Goal: Information Seeking & Learning: Learn about a topic

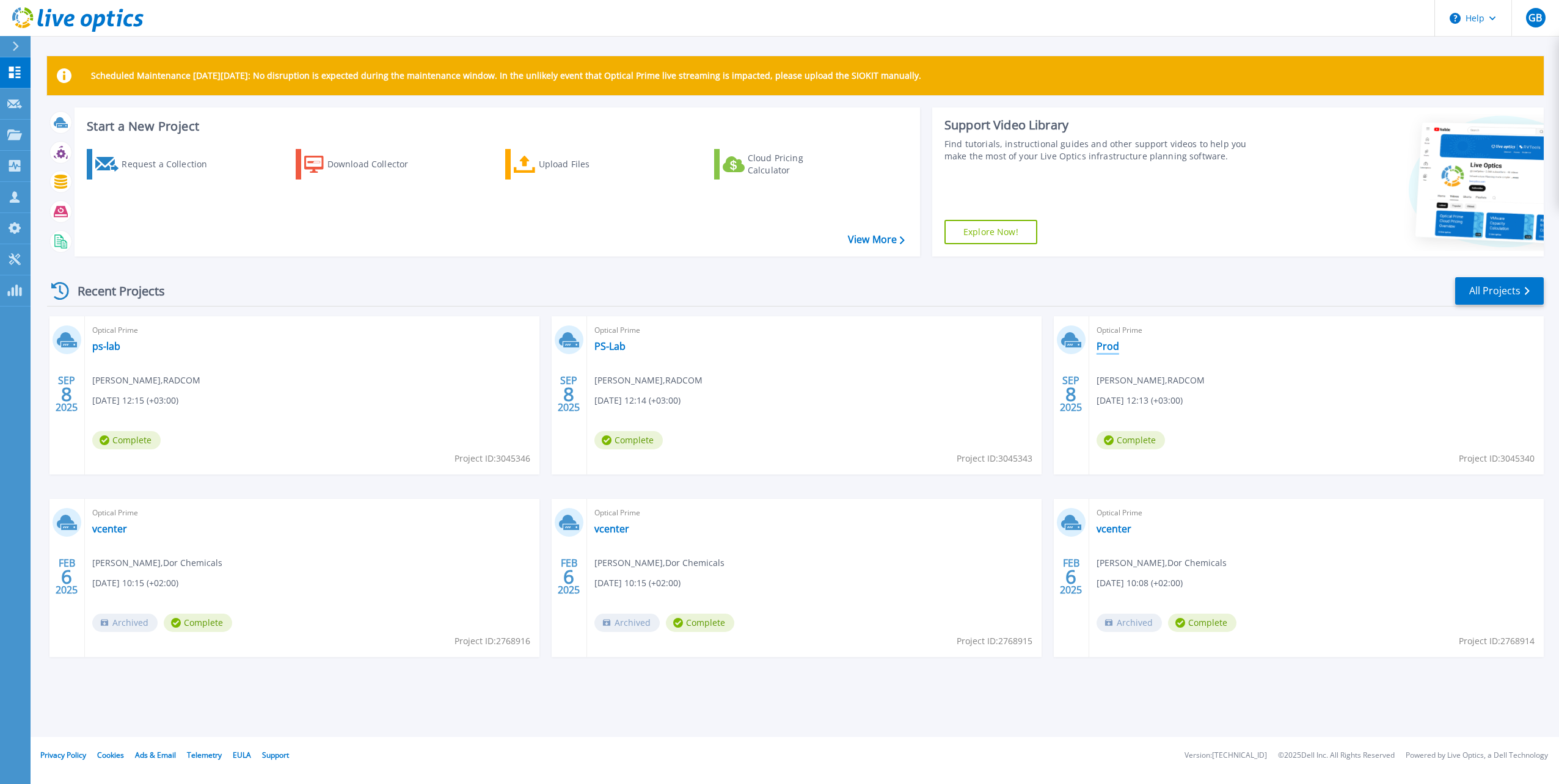
click at [1105, 348] on link "Prod" at bounding box center [1107, 346] width 22 height 12
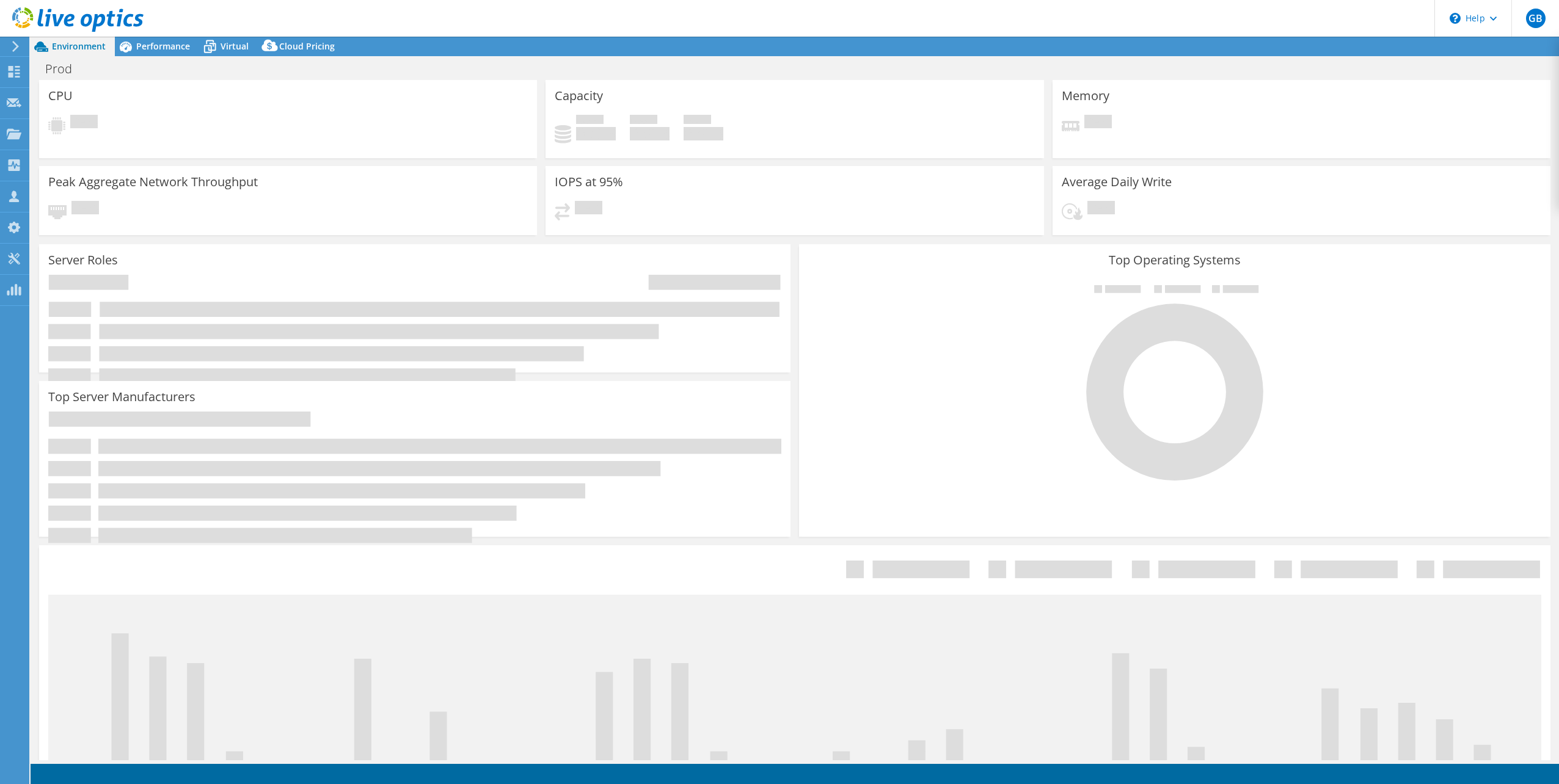
select select "USD"
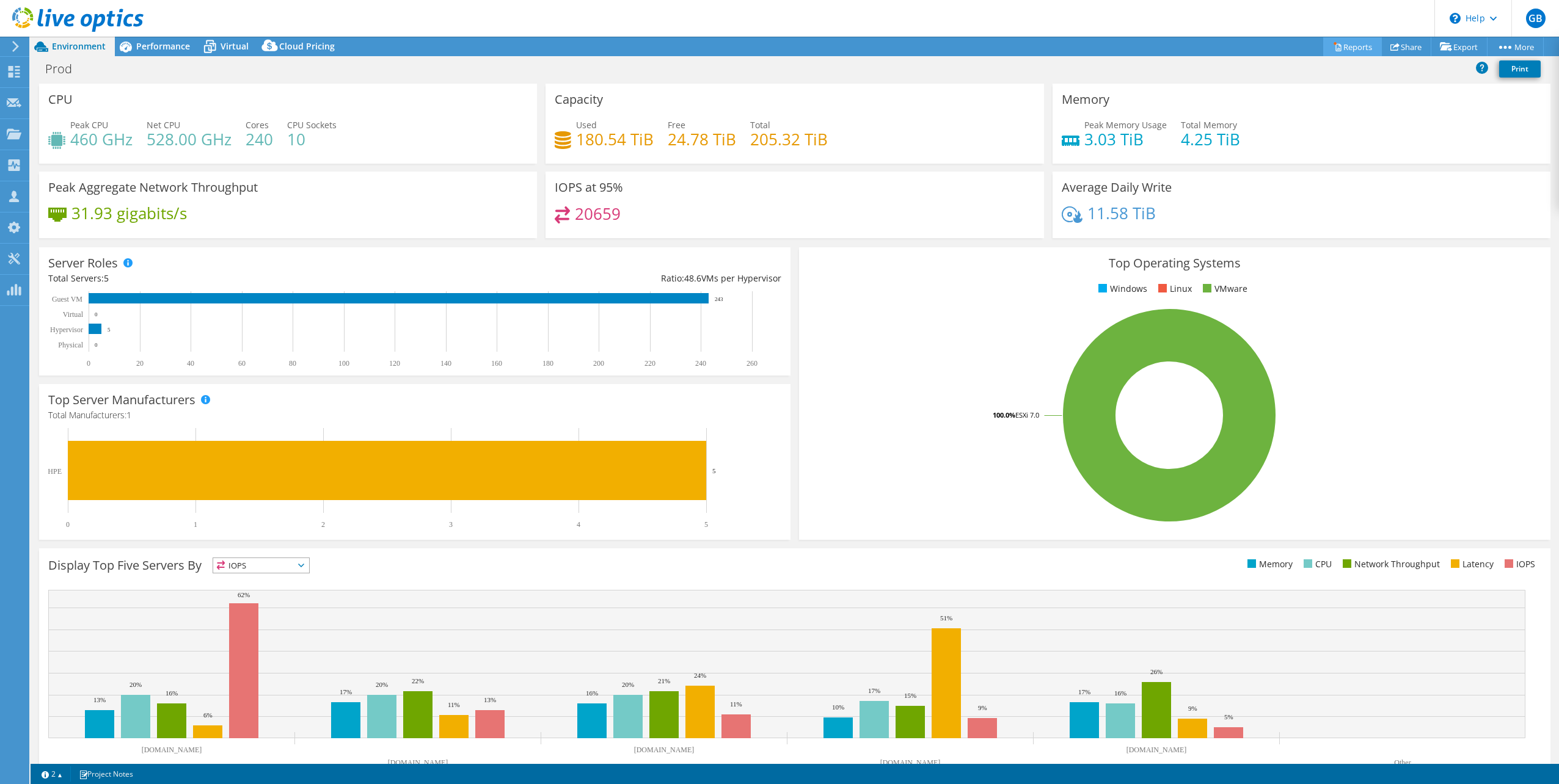
click at [1347, 43] on link "Reports" at bounding box center [1352, 46] width 59 height 19
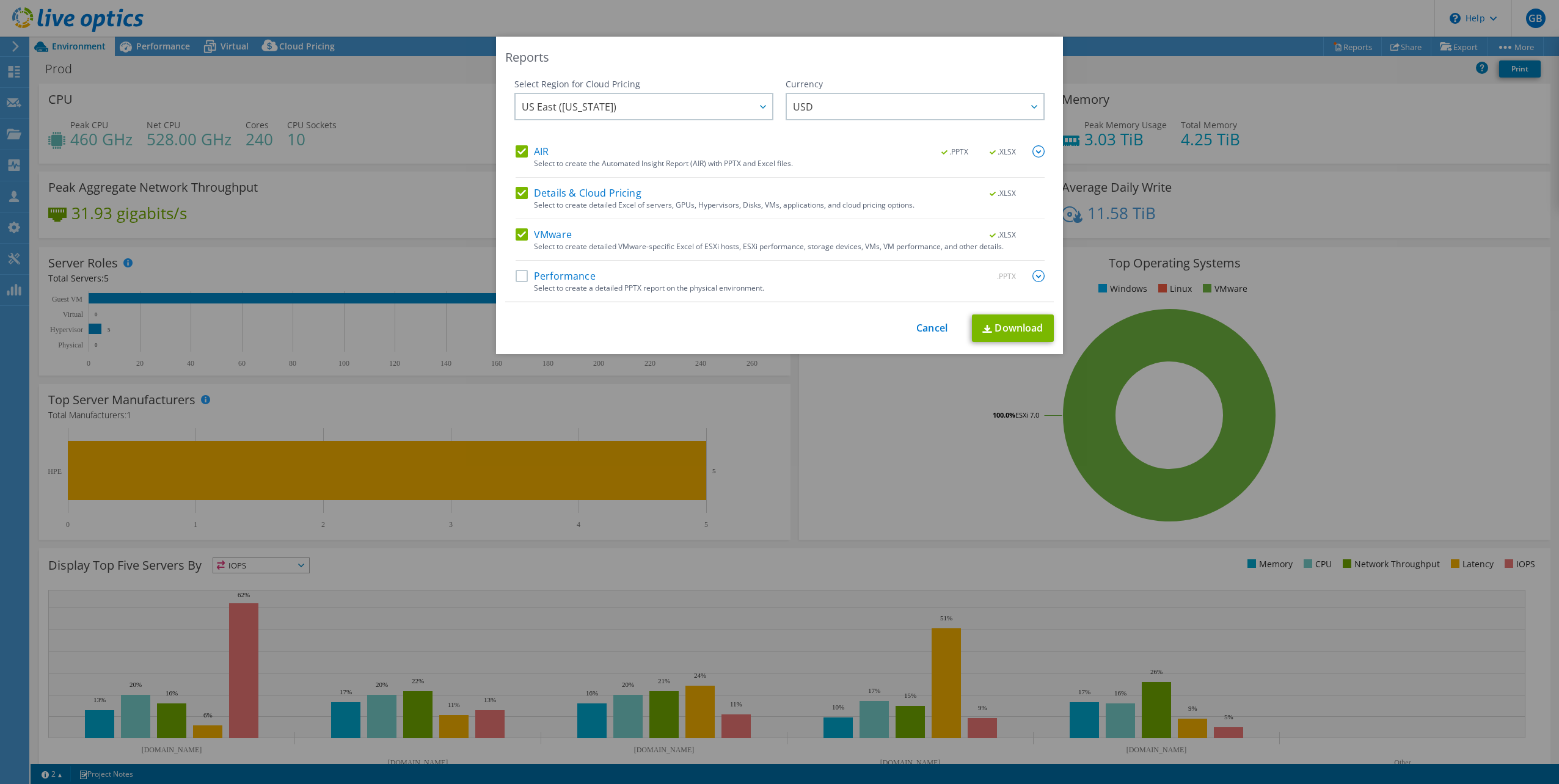
click at [519, 194] on label "Details & Cloud Pricing" at bounding box center [578, 193] width 126 height 12
click at [0, 0] on input "Details & Cloud Pricing" at bounding box center [0, 0] width 0 height 0
click at [520, 196] on label "Details & Cloud Pricing" at bounding box center [578, 193] width 126 height 12
click at [0, 0] on input "Details & Cloud Pricing" at bounding box center [0, 0] width 0 height 0
click at [519, 280] on label "Performance" at bounding box center [556, 276] width 80 height 12
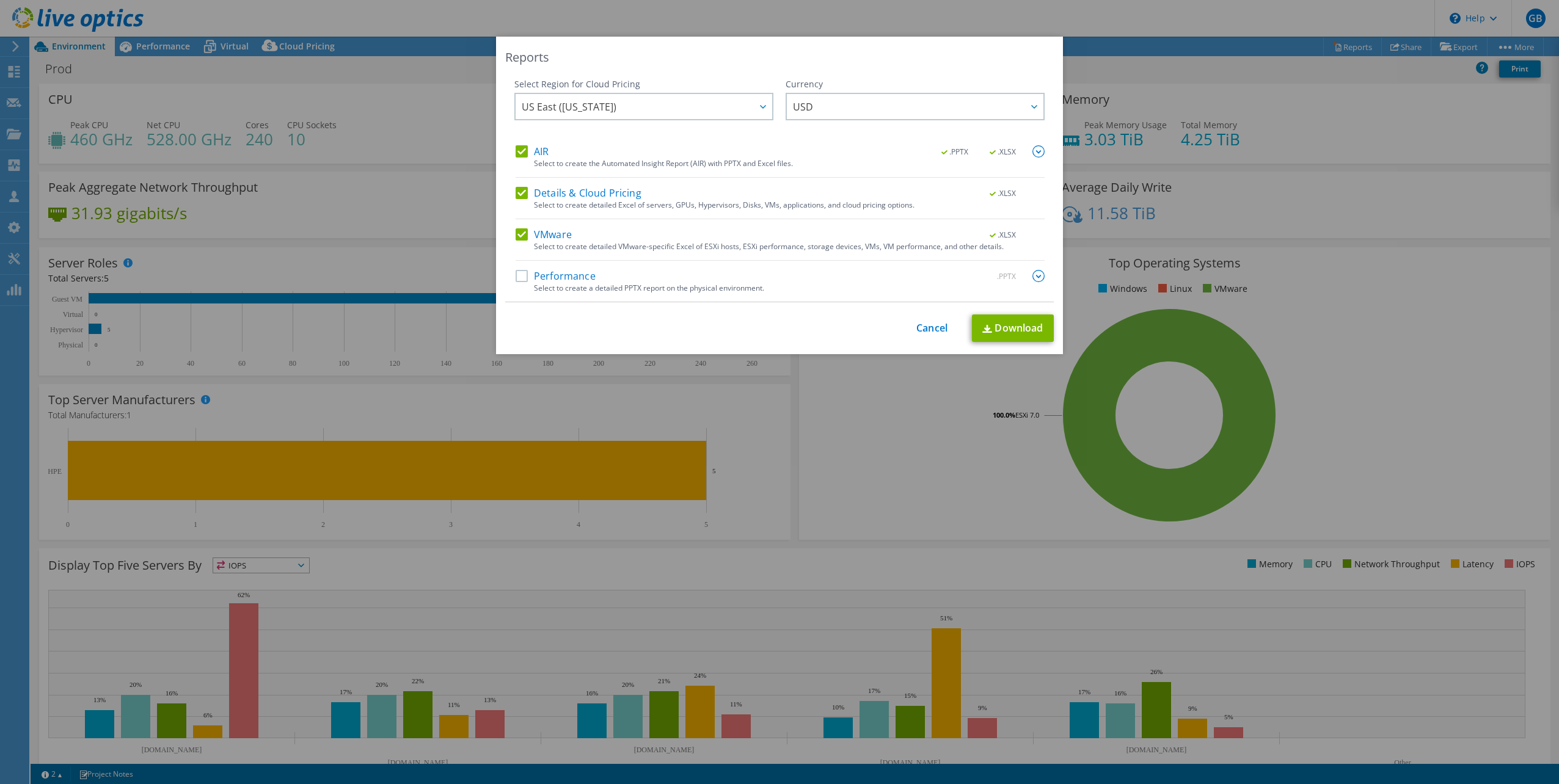
click at [0, 0] on input "Performance" at bounding box center [0, 0] width 0 height 0
click at [901, 112] on span "USD" at bounding box center [918, 106] width 251 height 25
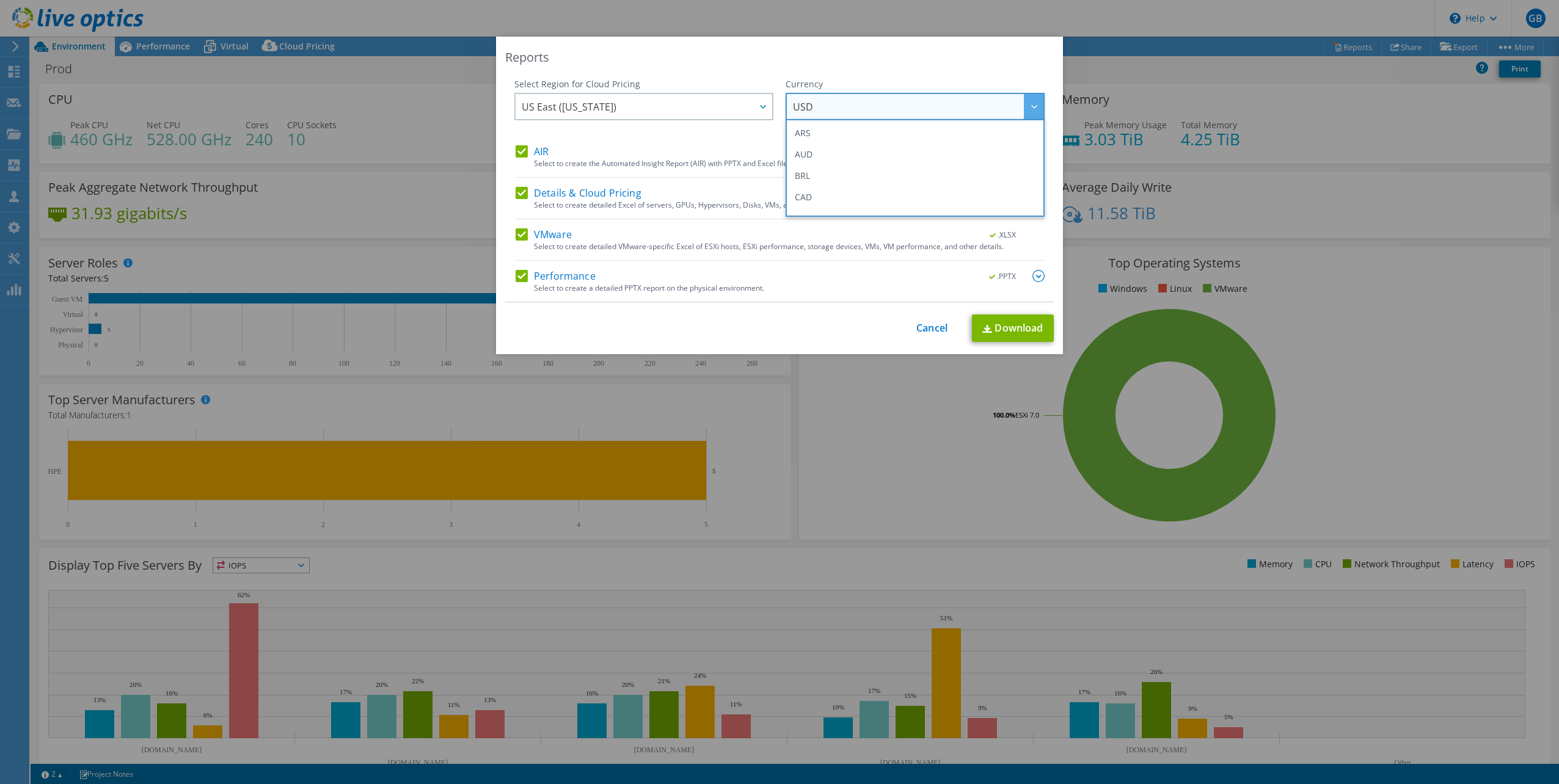
click at [901, 112] on span "USD" at bounding box center [918, 106] width 251 height 25
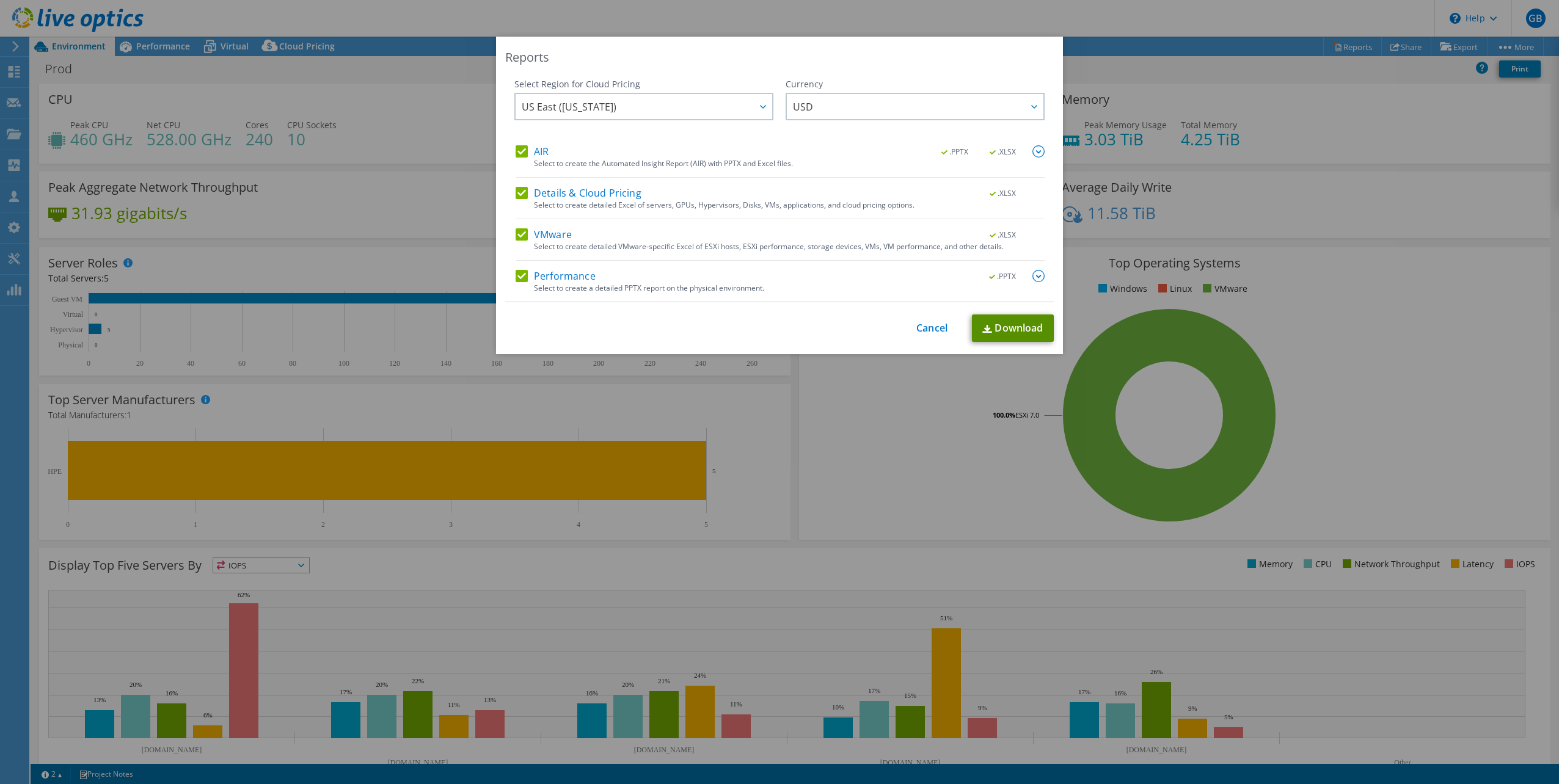
click at [1009, 328] on link "Download" at bounding box center [1012, 328] width 82 height 28
click at [916, 326] on link "Cancel" at bounding box center [931, 328] width 31 height 12
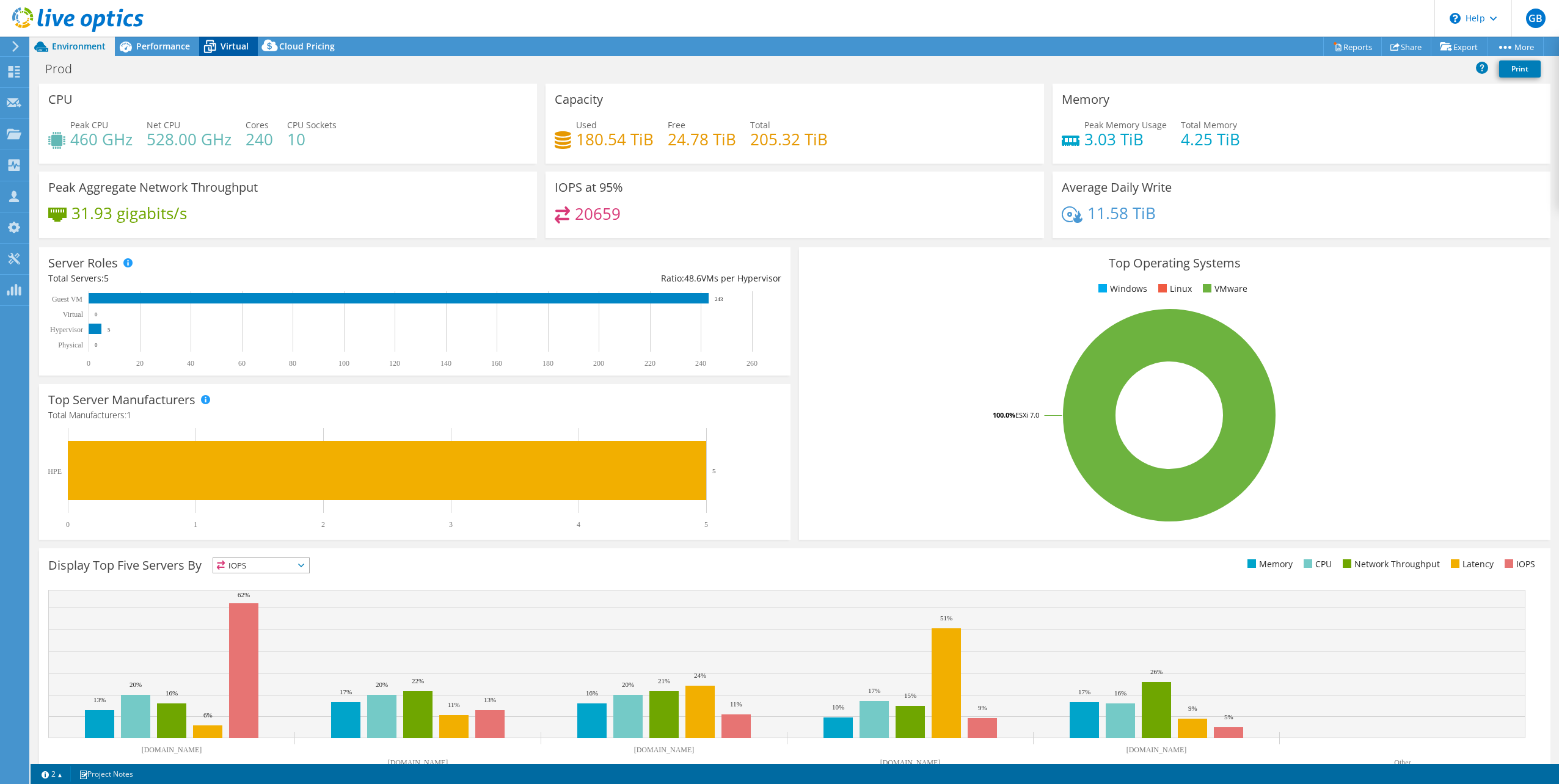
click at [207, 42] on icon at bounding box center [210, 47] width 22 height 22
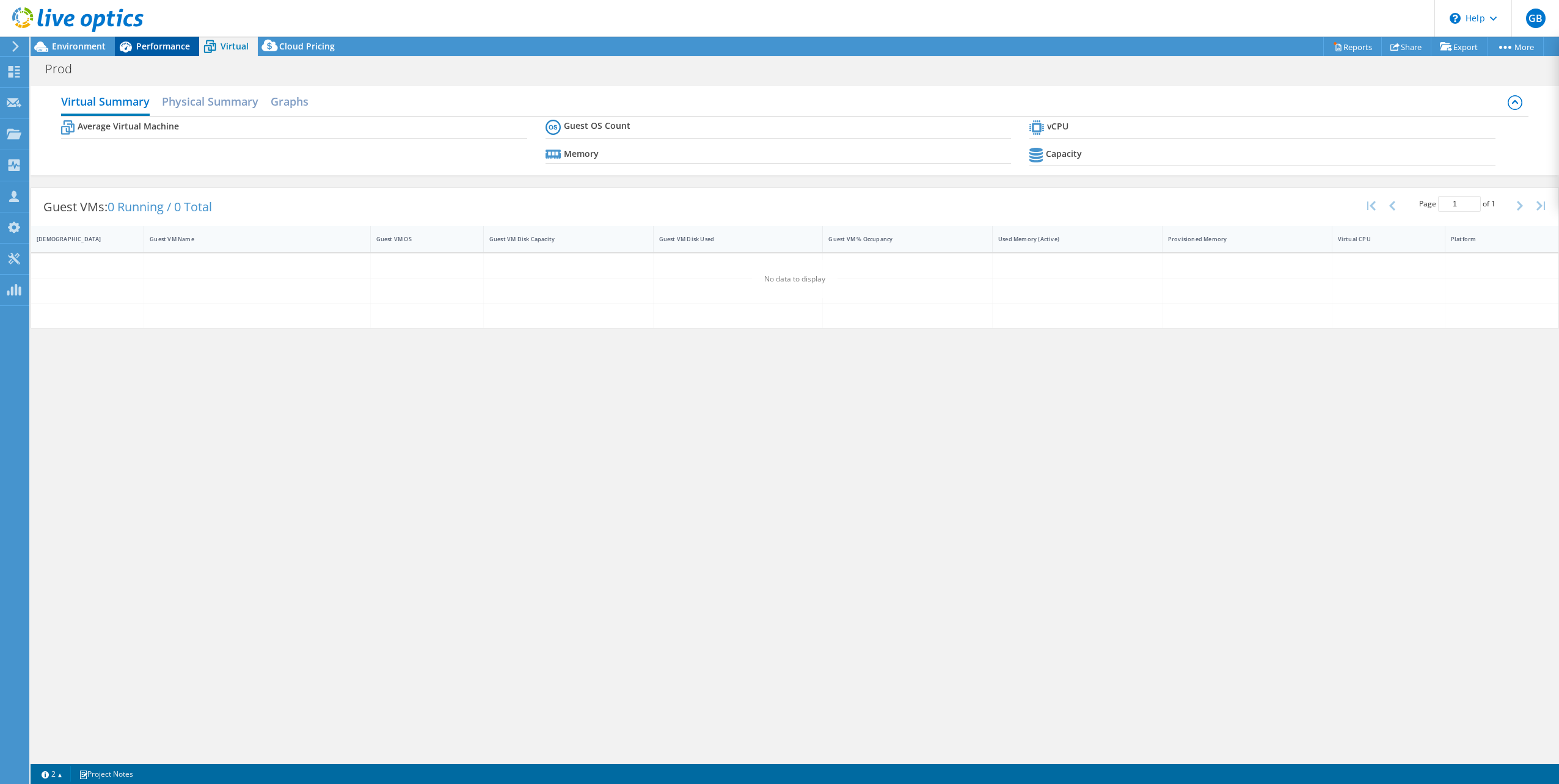
click at [150, 46] on span "Performance" at bounding box center [163, 45] width 54 height 12
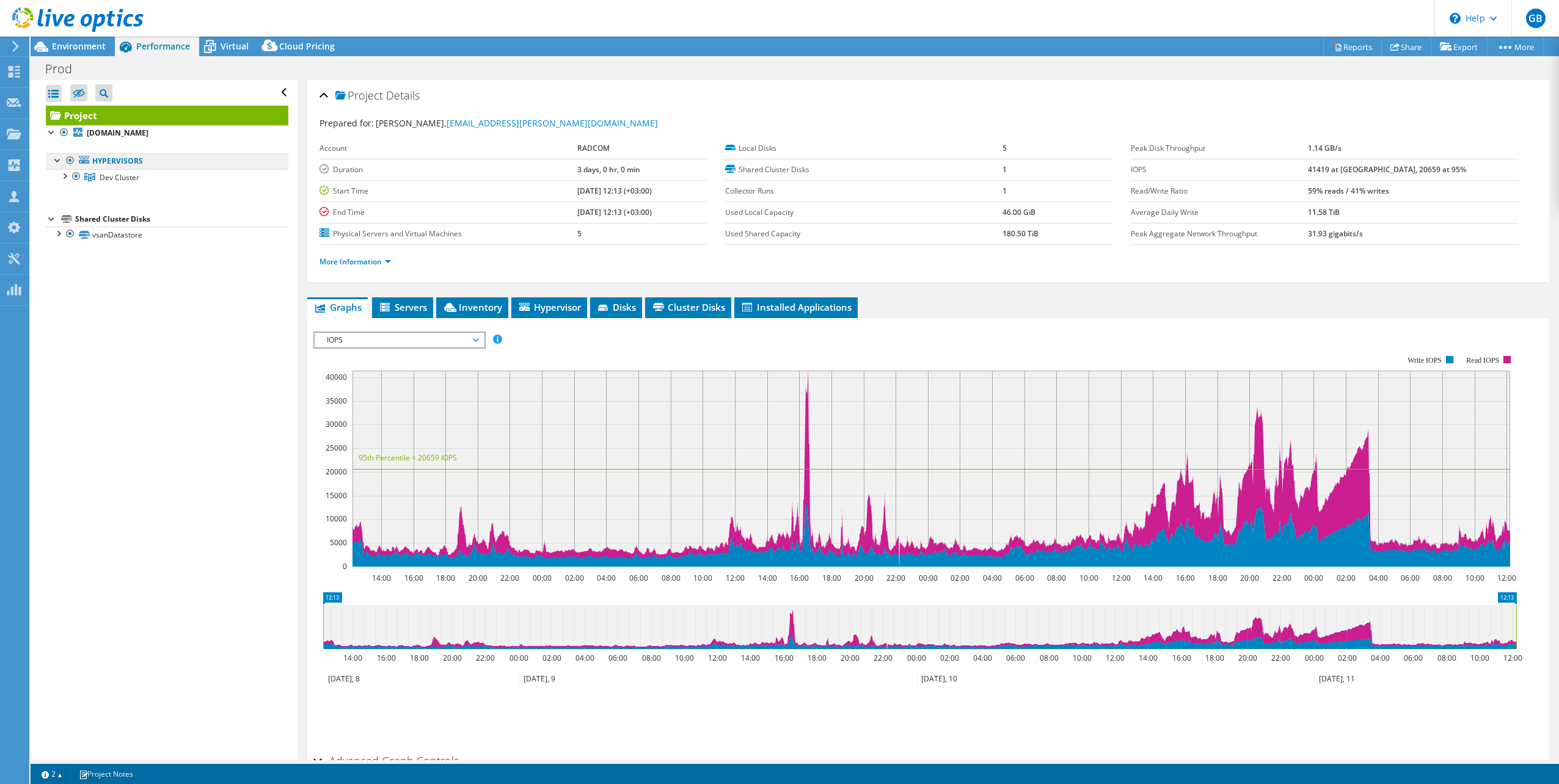
click at [116, 157] on link "Hypervisors" at bounding box center [167, 161] width 243 height 16
click at [92, 160] on link "Hypervisors" at bounding box center [167, 161] width 243 height 16
click at [96, 181] on link "Dev Cluster" at bounding box center [167, 177] width 243 height 16
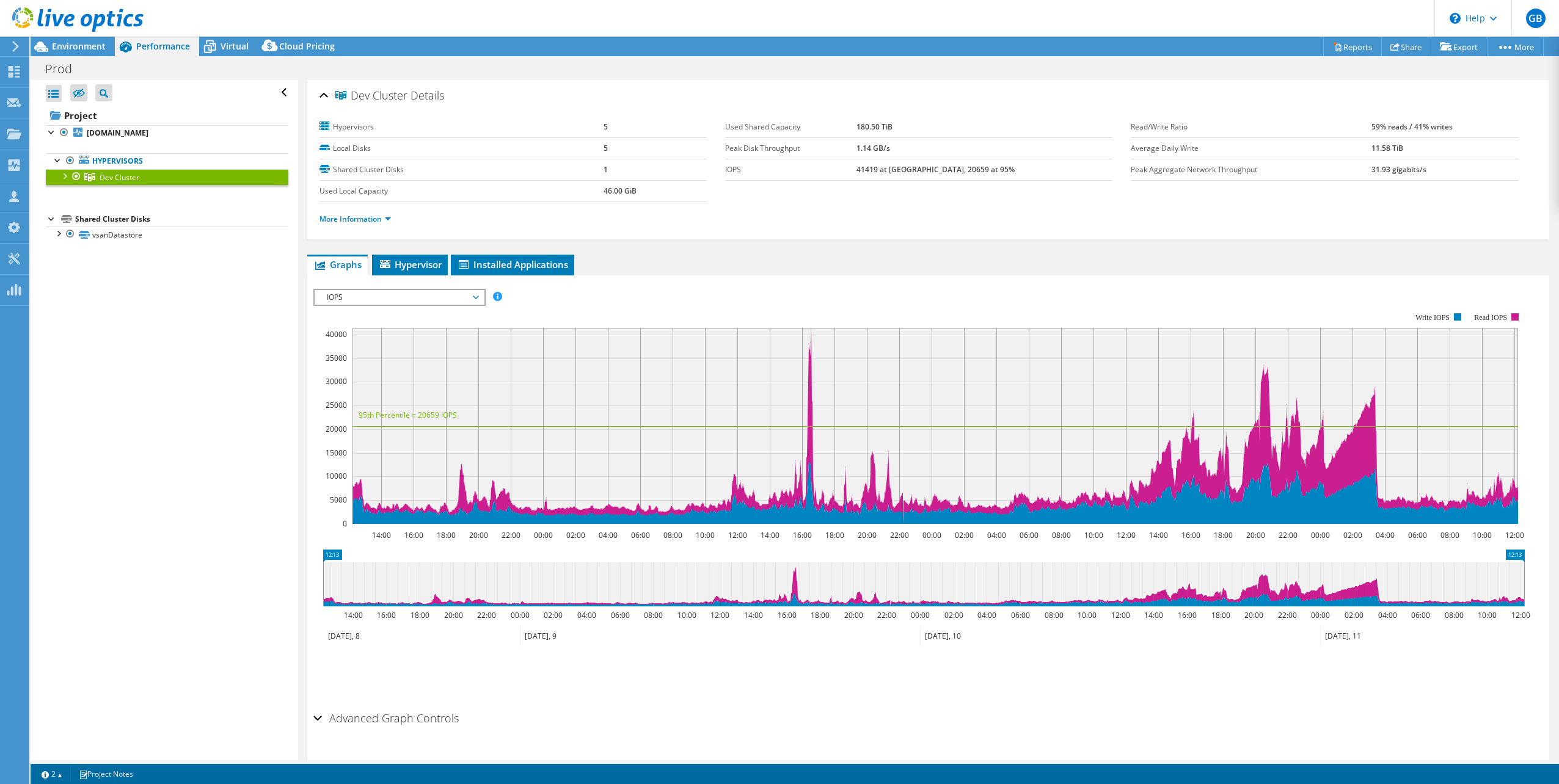
click at [62, 178] on div at bounding box center [64, 175] width 12 height 12
click at [369, 219] on link "More Information" at bounding box center [355, 218] width 72 height 10
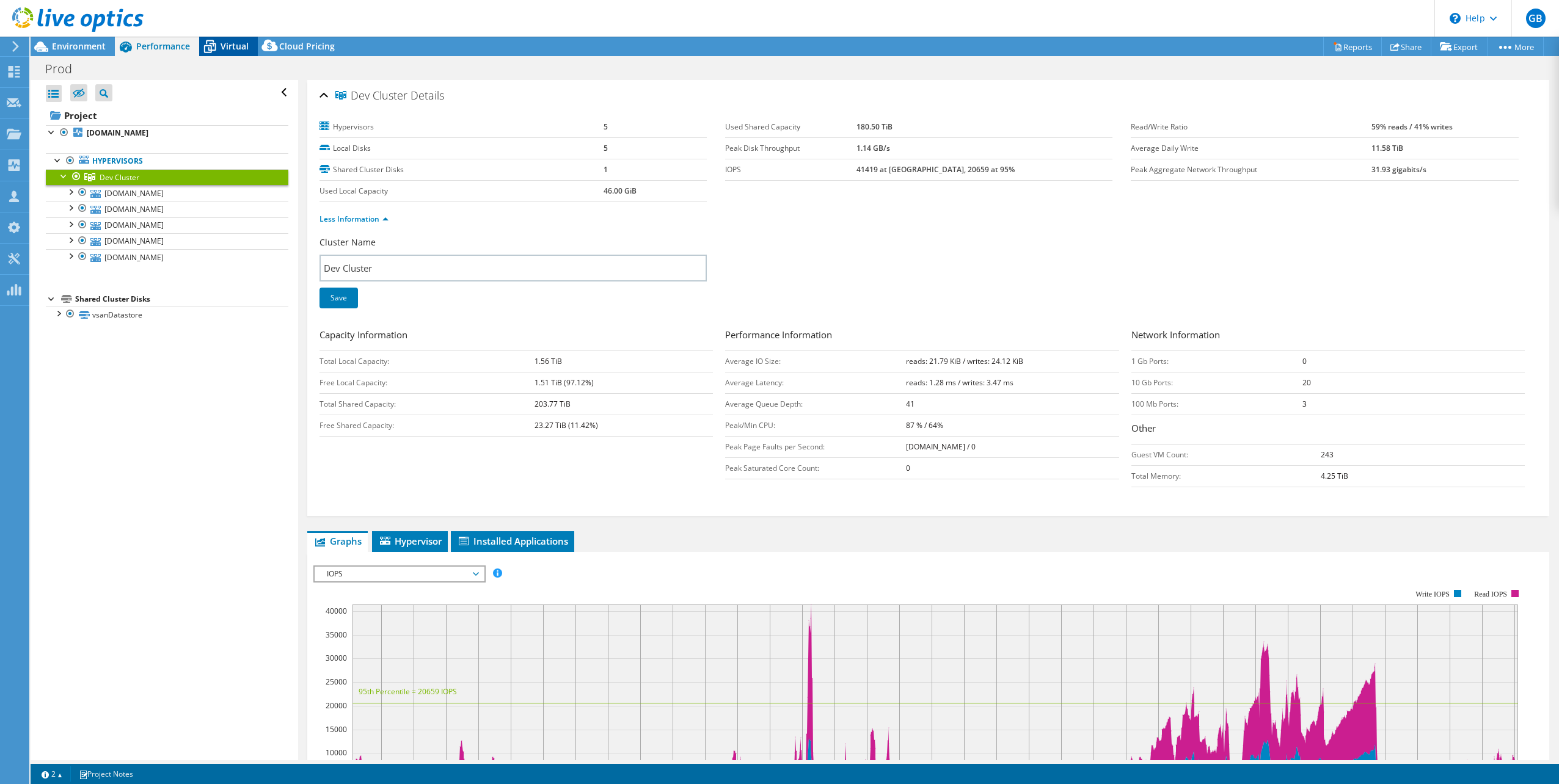
click at [241, 40] on span "Virtual" at bounding box center [234, 45] width 28 height 12
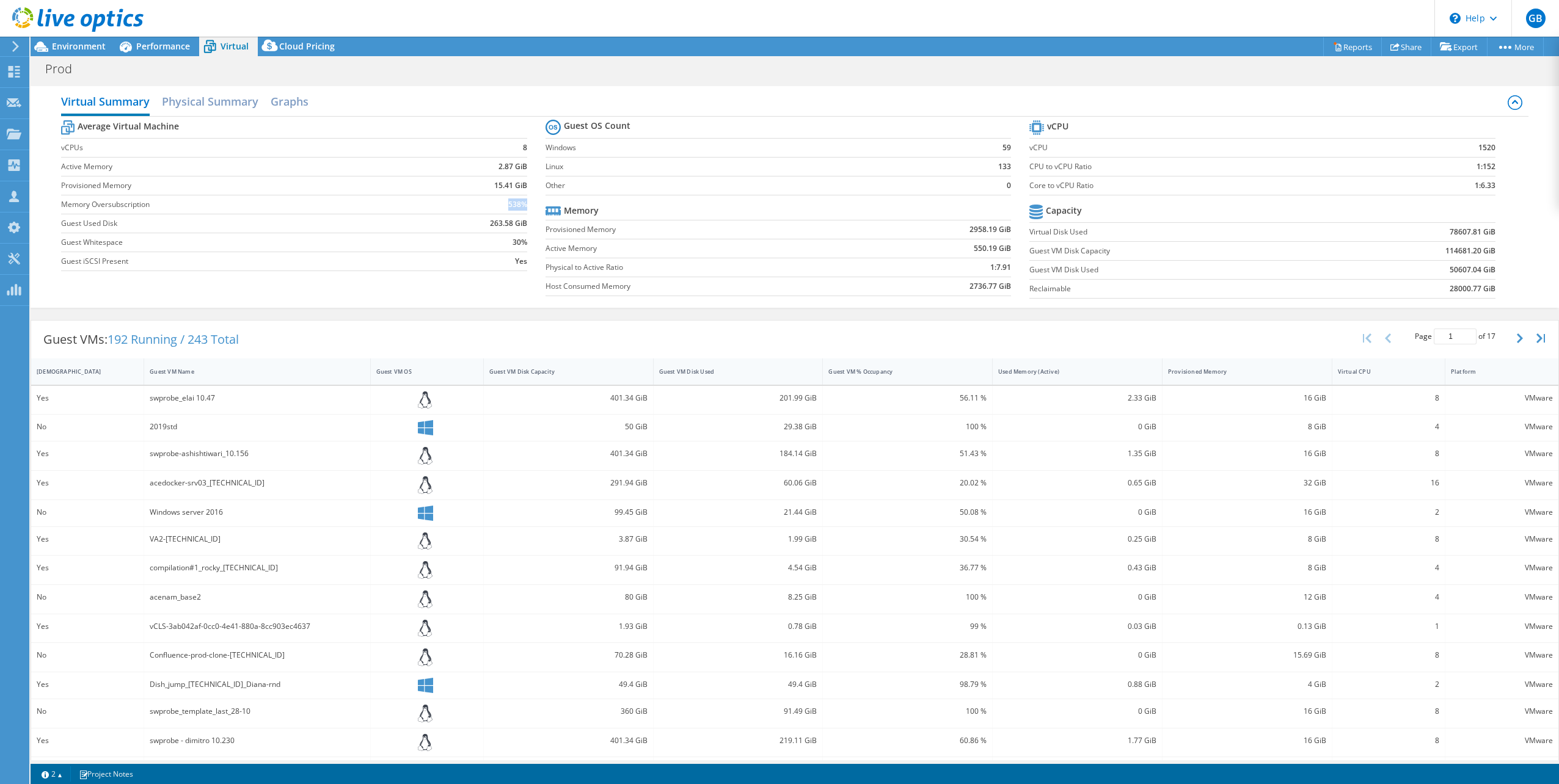
drag, startPoint x: 501, startPoint y: 205, endPoint x: 521, endPoint y: 200, distance: 20.6
click at [521, 200] on td "538%" at bounding box center [471, 204] width 112 height 19
drag, startPoint x: 725, startPoint y: 55, endPoint x: 625, endPoint y: 104, distance: 111.4
click at [625, 104] on div "Virtual Summary Physical Summary Graphs" at bounding box center [794, 103] width 1467 height 28
click at [209, 115] on div "Virtual Summary Physical Summary Graphs" at bounding box center [794, 103] width 1467 height 28
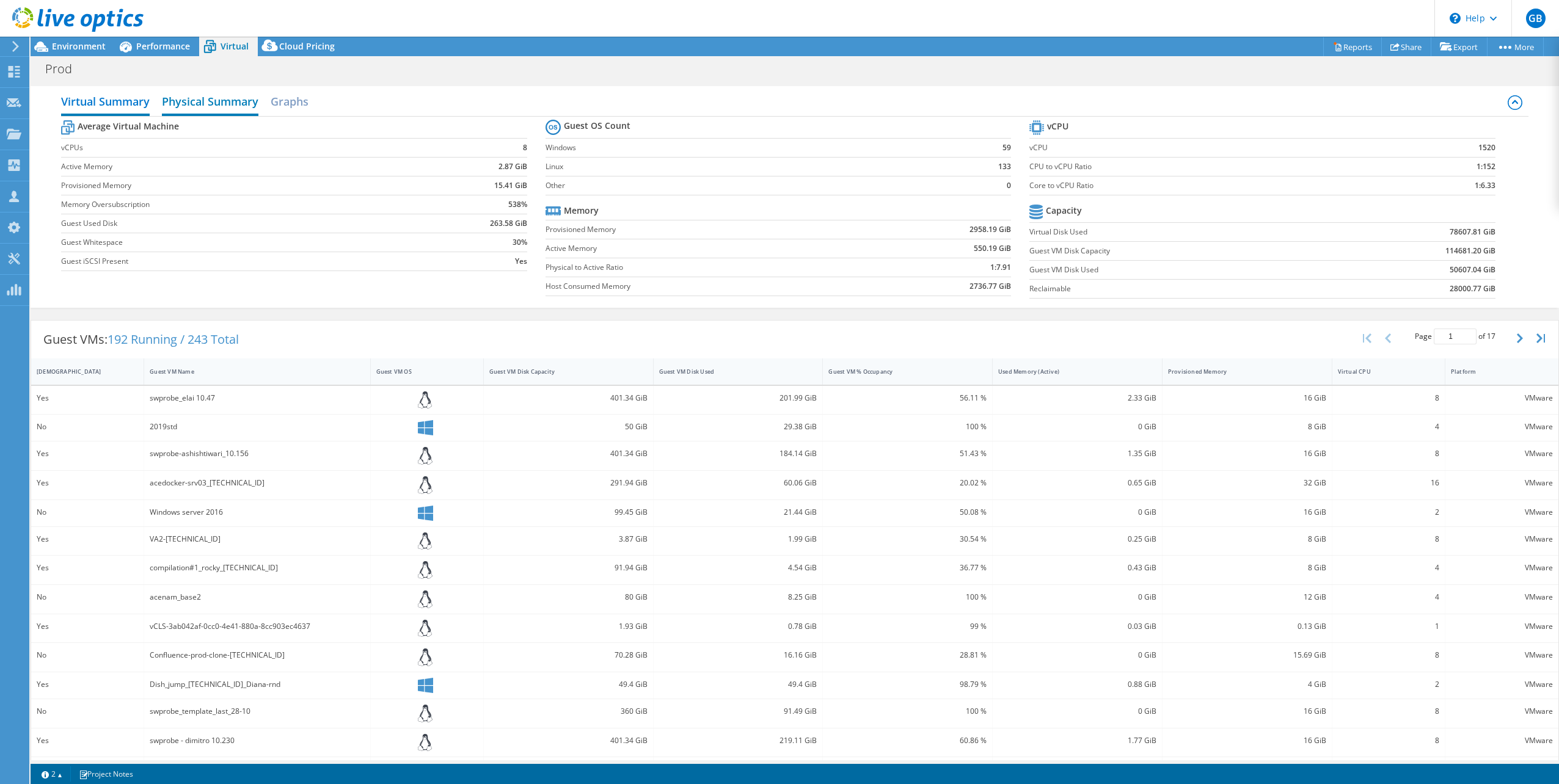
click at [201, 102] on h2 "Physical Summary" at bounding box center [210, 103] width 96 height 27
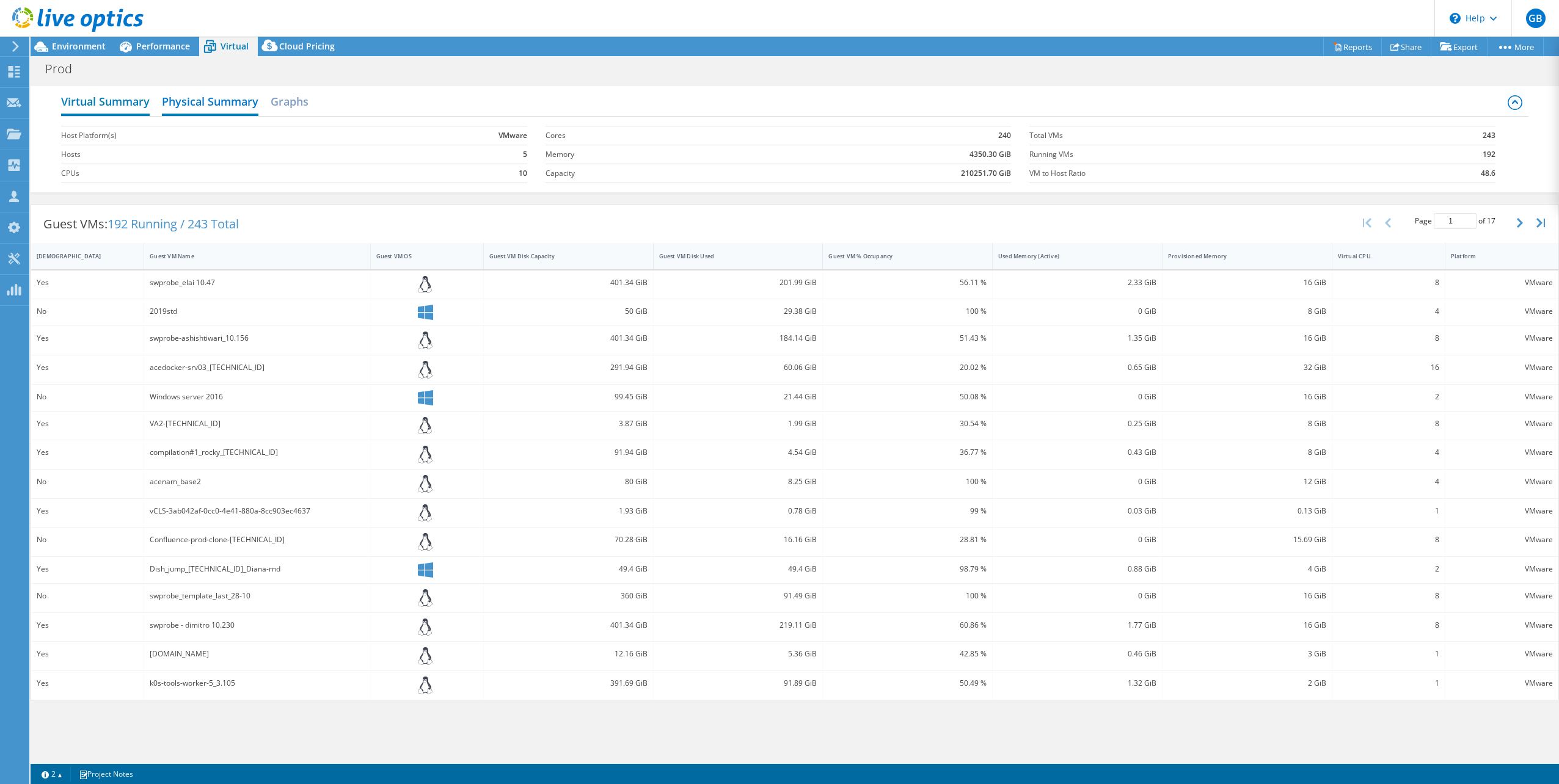
click at [118, 111] on h2 "Virtual Summary" at bounding box center [105, 103] width 89 height 27
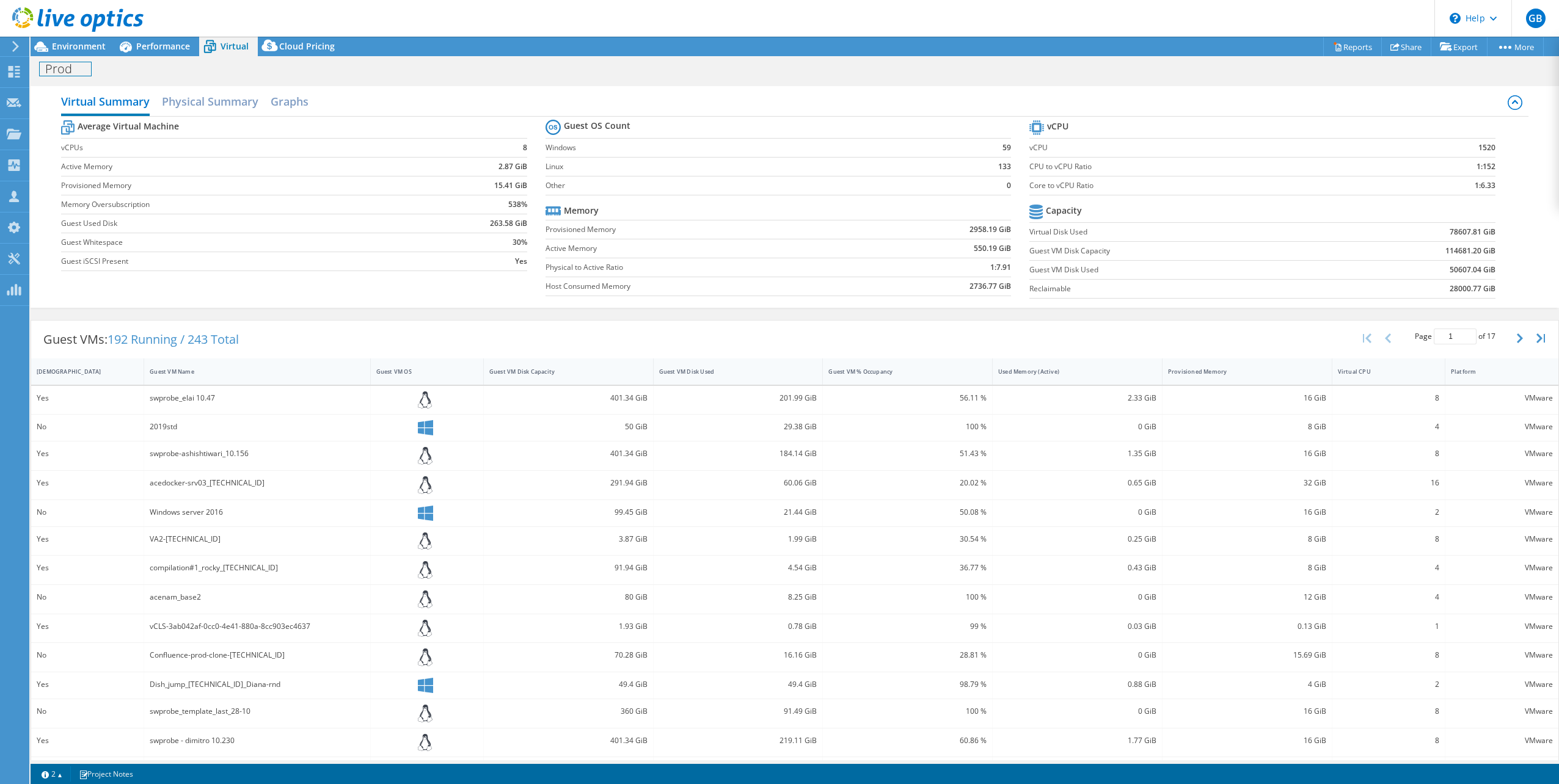
click at [53, 72] on h1 "Prod" at bounding box center [65, 69] width 52 height 13
click at [14, 76] on icon at bounding box center [14, 72] width 15 height 12
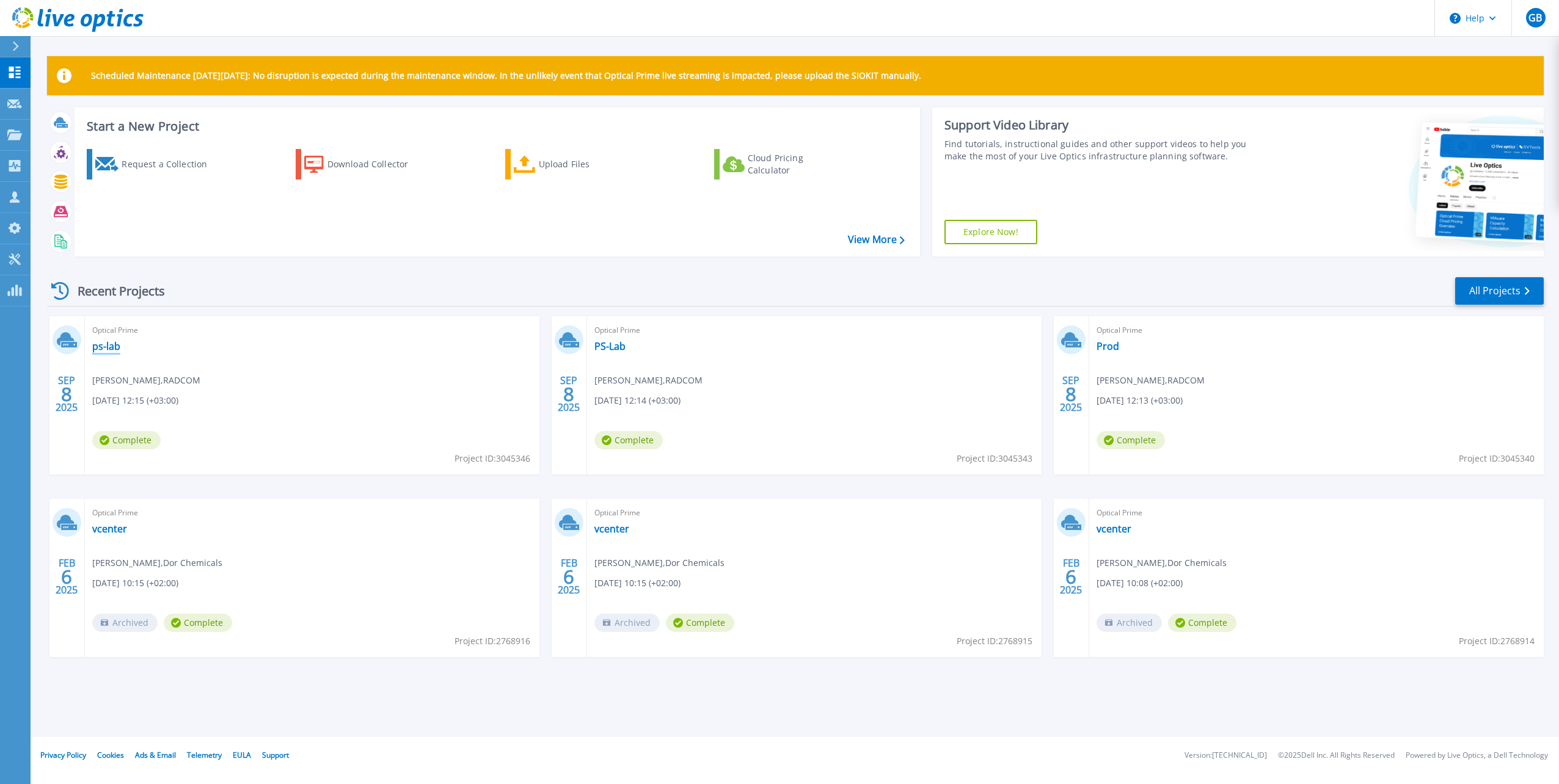
click at [115, 345] on link "ps-lab" at bounding box center [106, 346] width 28 height 12
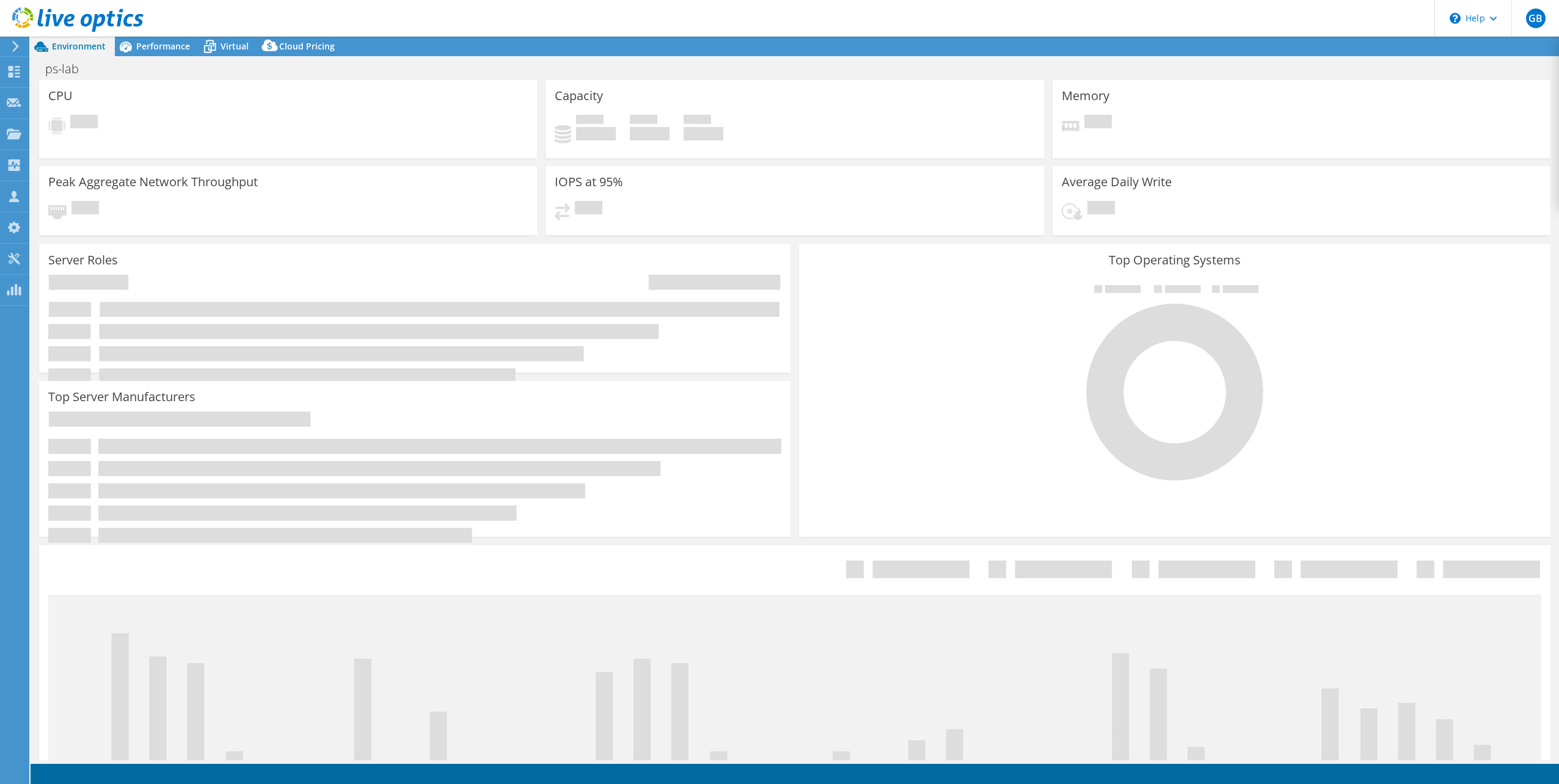
select select "USD"
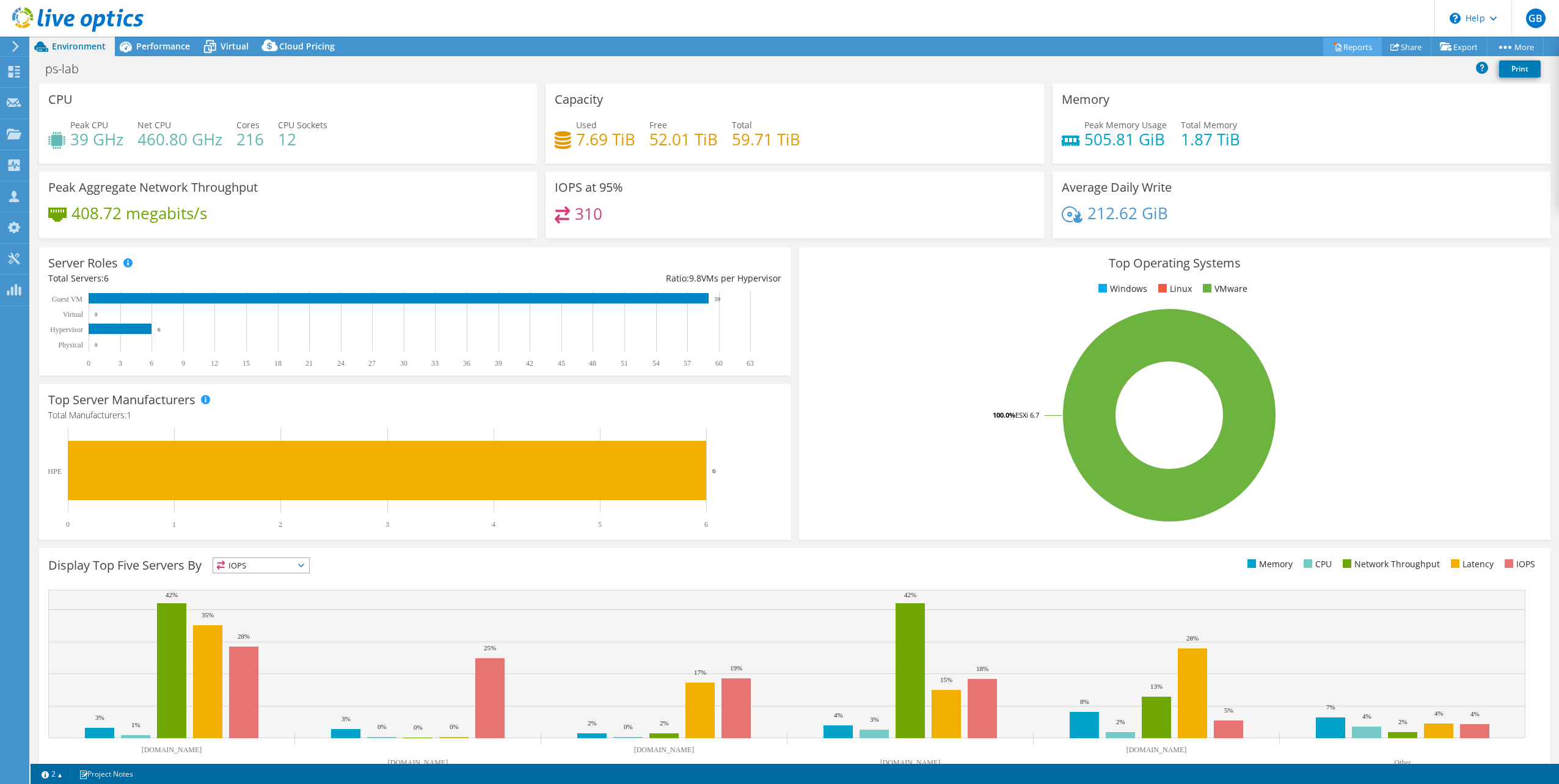
click at [1349, 45] on link "Reports" at bounding box center [1352, 46] width 59 height 19
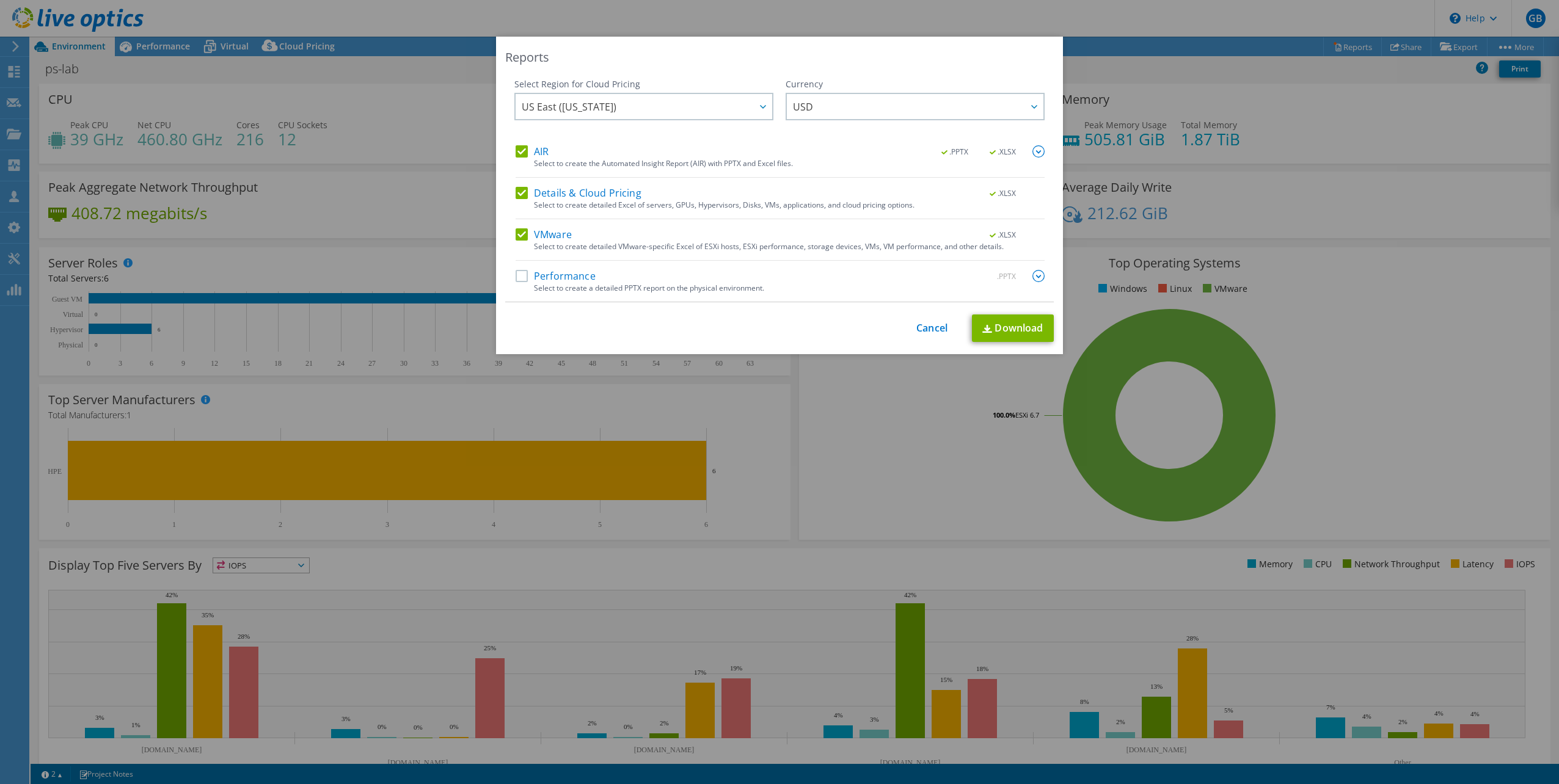
click at [516, 275] on label "Performance" at bounding box center [556, 276] width 80 height 12
click at [0, 0] on input "Performance" at bounding box center [0, 0] width 0 height 0
click at [1029, 331] on link "Download" at bounding box center [1012, 328] width 82 height 28
click at [704, 49] on div "Reports Select Region for Cloud Pricing Asia Pacific (Hong Kong) Asia Pacific (…" at bounding box center [779, 196] width 567 height 318
click at [931, 331] on link "Cancel" at bounding box center [931, 328] width 31 height 12
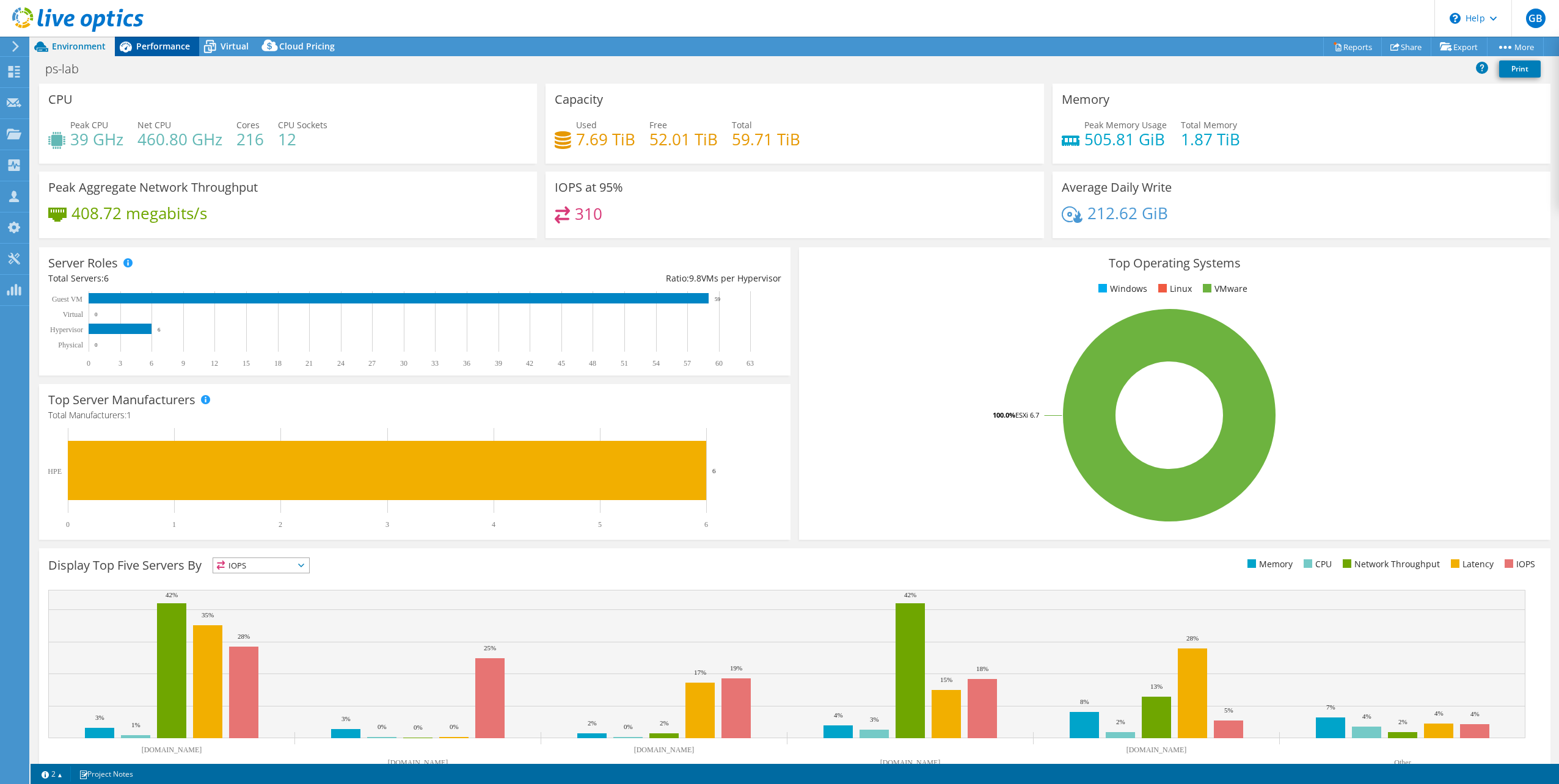
click at [157, 37] on div "Performance" at bounding box center [157, 46] width 84 height 19
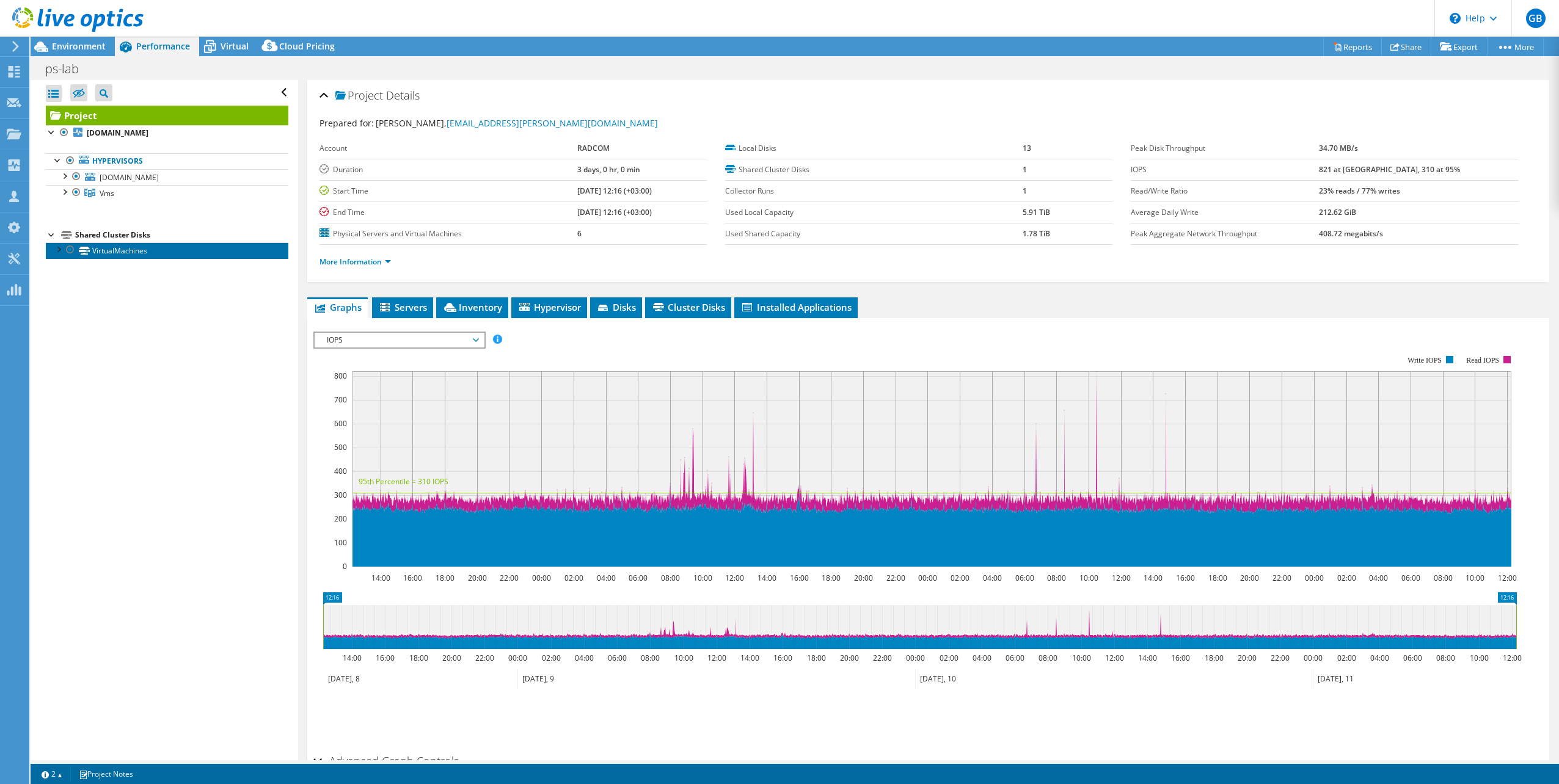
click at [129, 247] on link "VirtualMachines" at bounding box center [167, 251] width 243 height 16
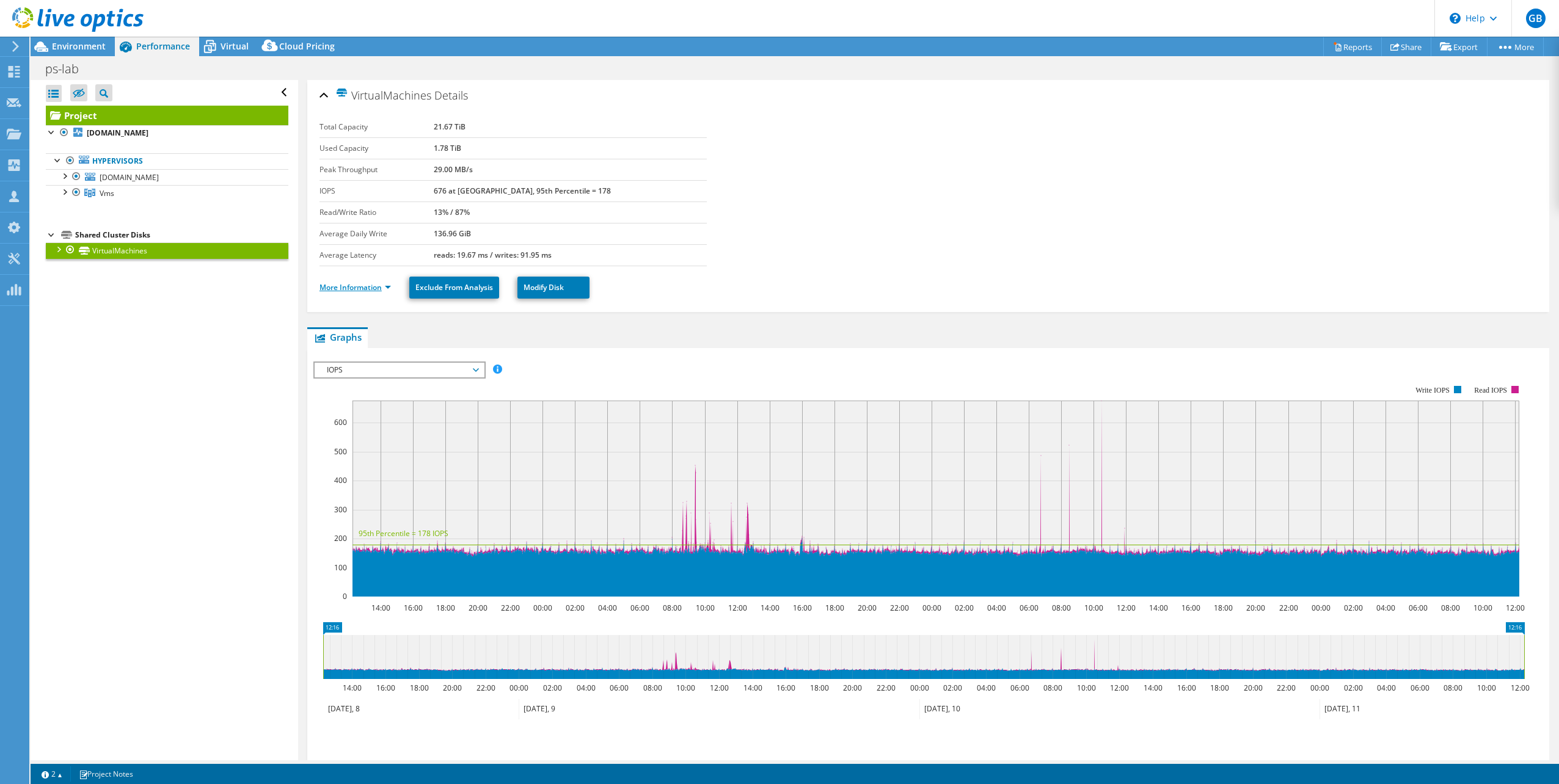
click at [351, 288] on link "More Information" at bounding box center [355, 287] width 72 height 10
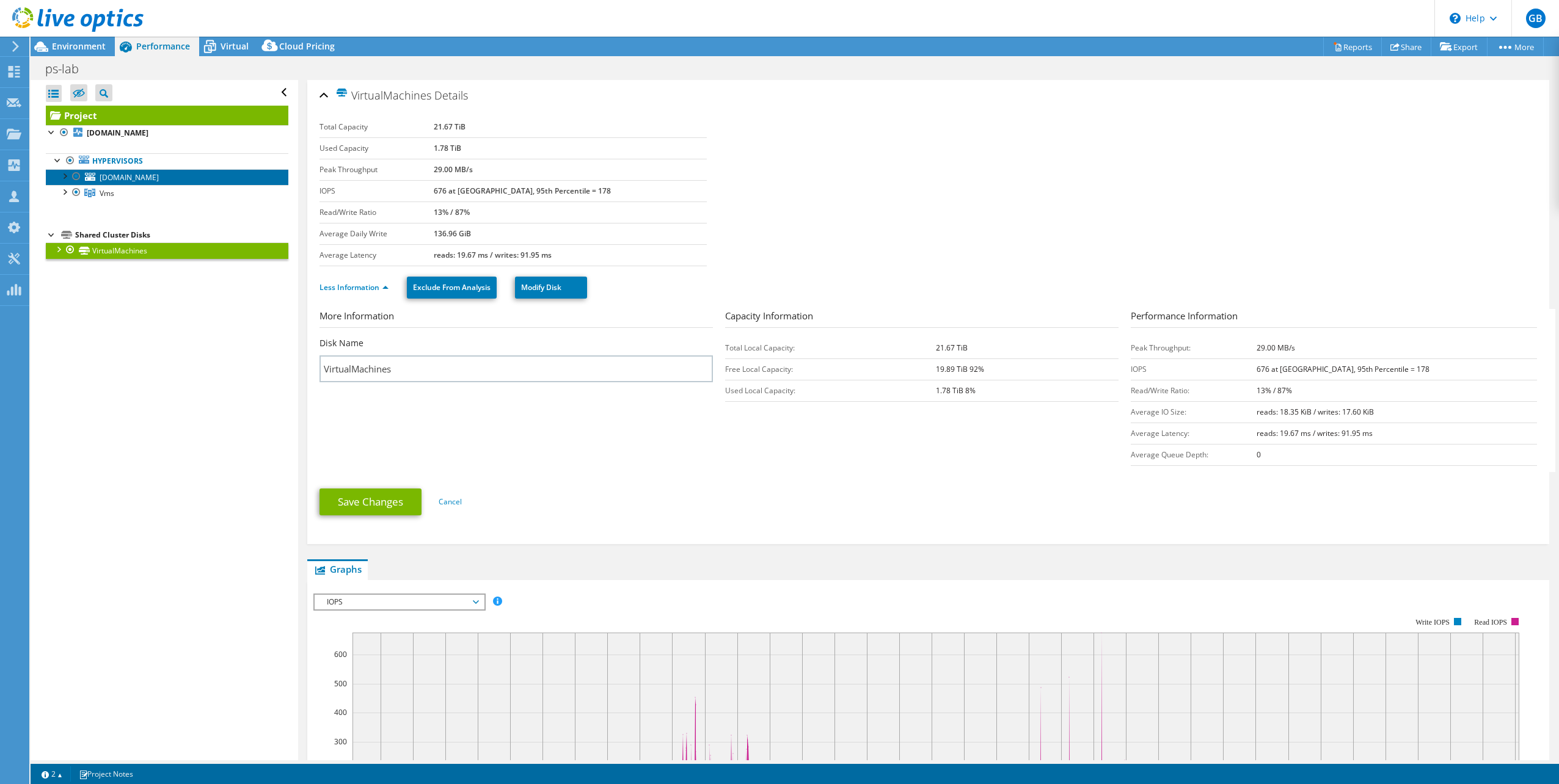
click at [137, 179] on span "[DOMAIN_NAME]" at bounding box center [129, 177] width 59 height 10
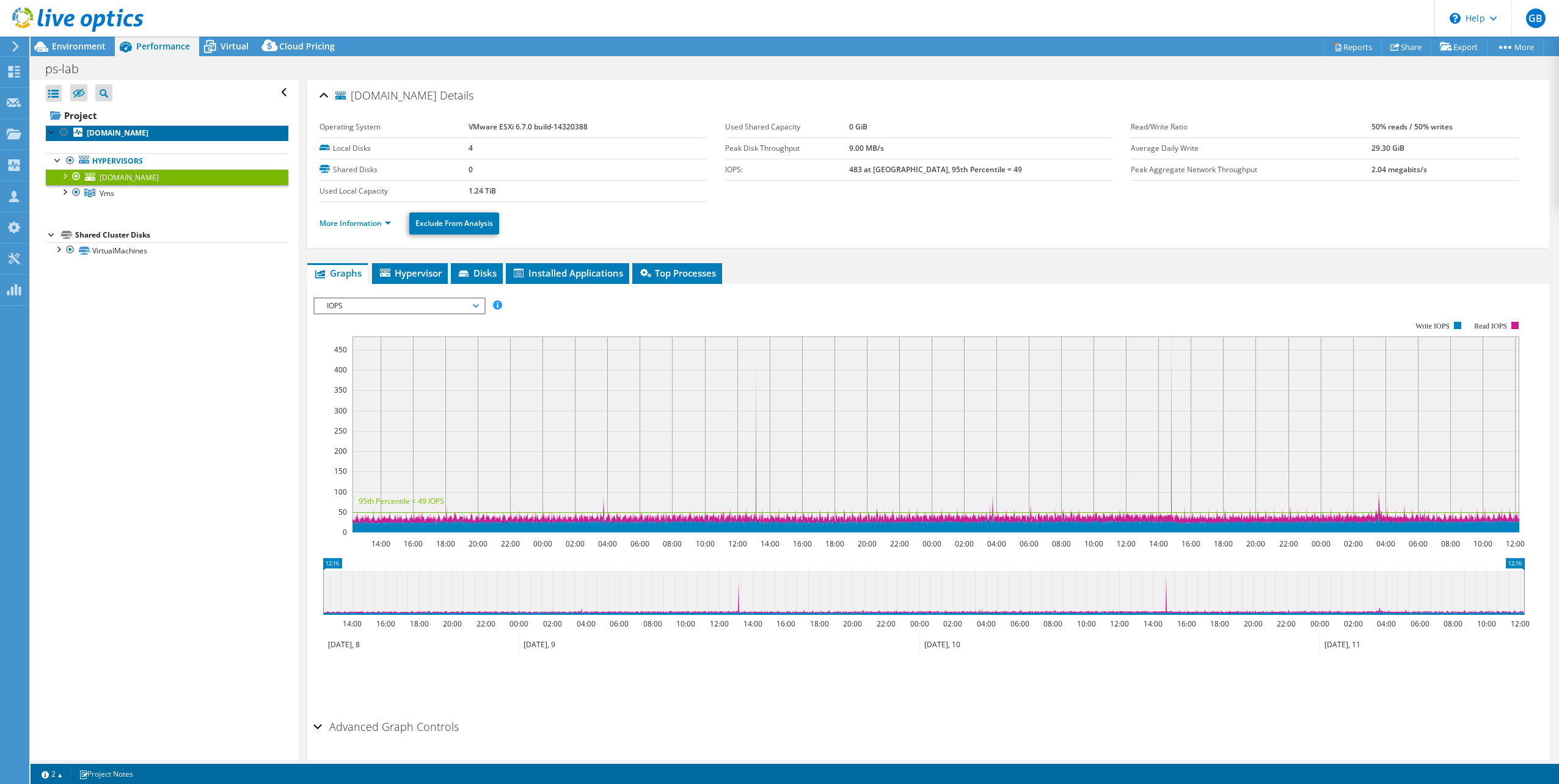
click at [119, 129] on b "[DOMAIN_NAME]" at bounding box center [117, 133] width 62 height 10
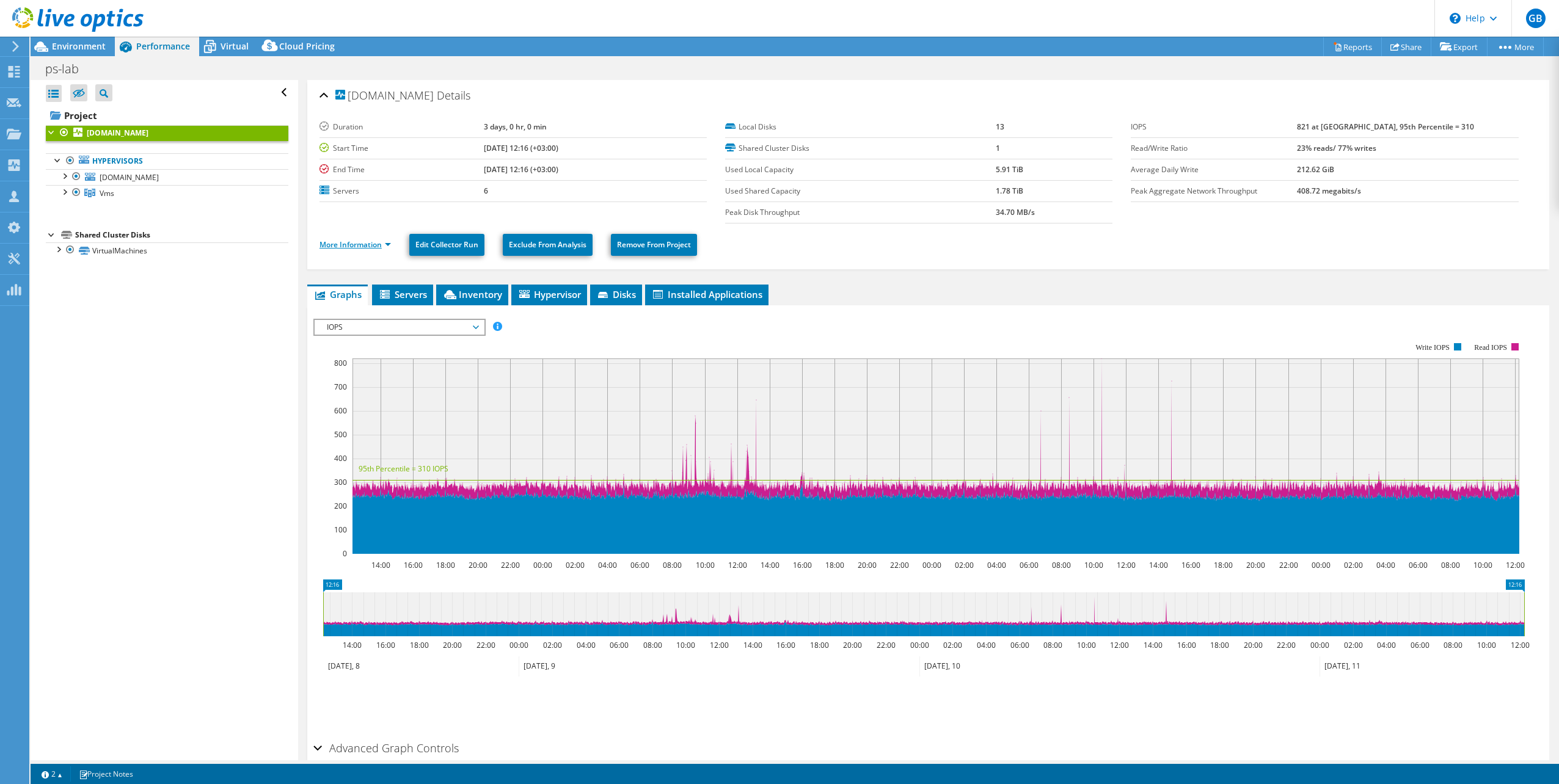
click at [337, 246] on link "More Information" at bounding box center [355, 244] width 72 height 10
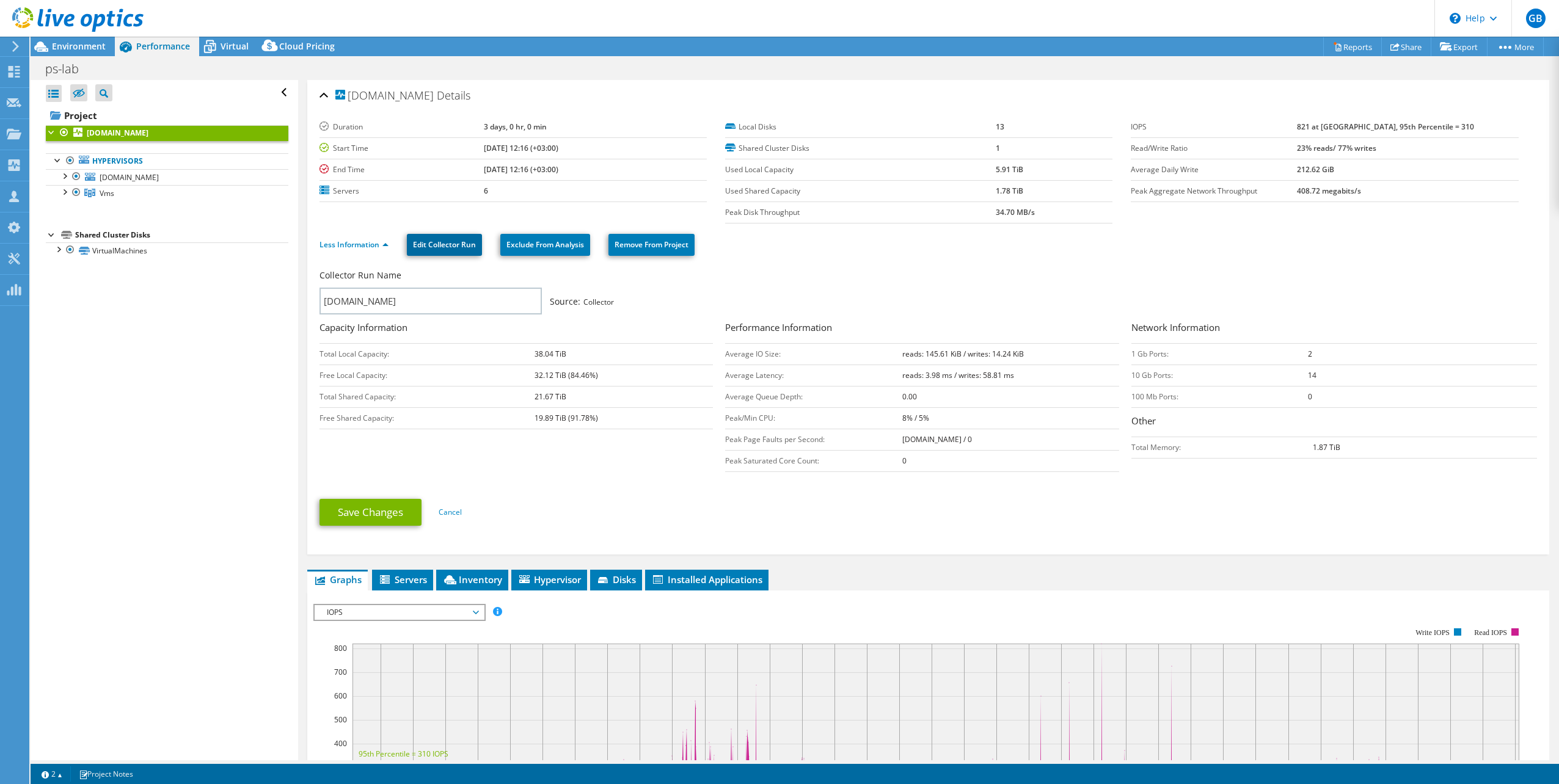
click at [446, 247] on link "Edit Collector Run" at bounding box center [444, 244] width 75 height 22
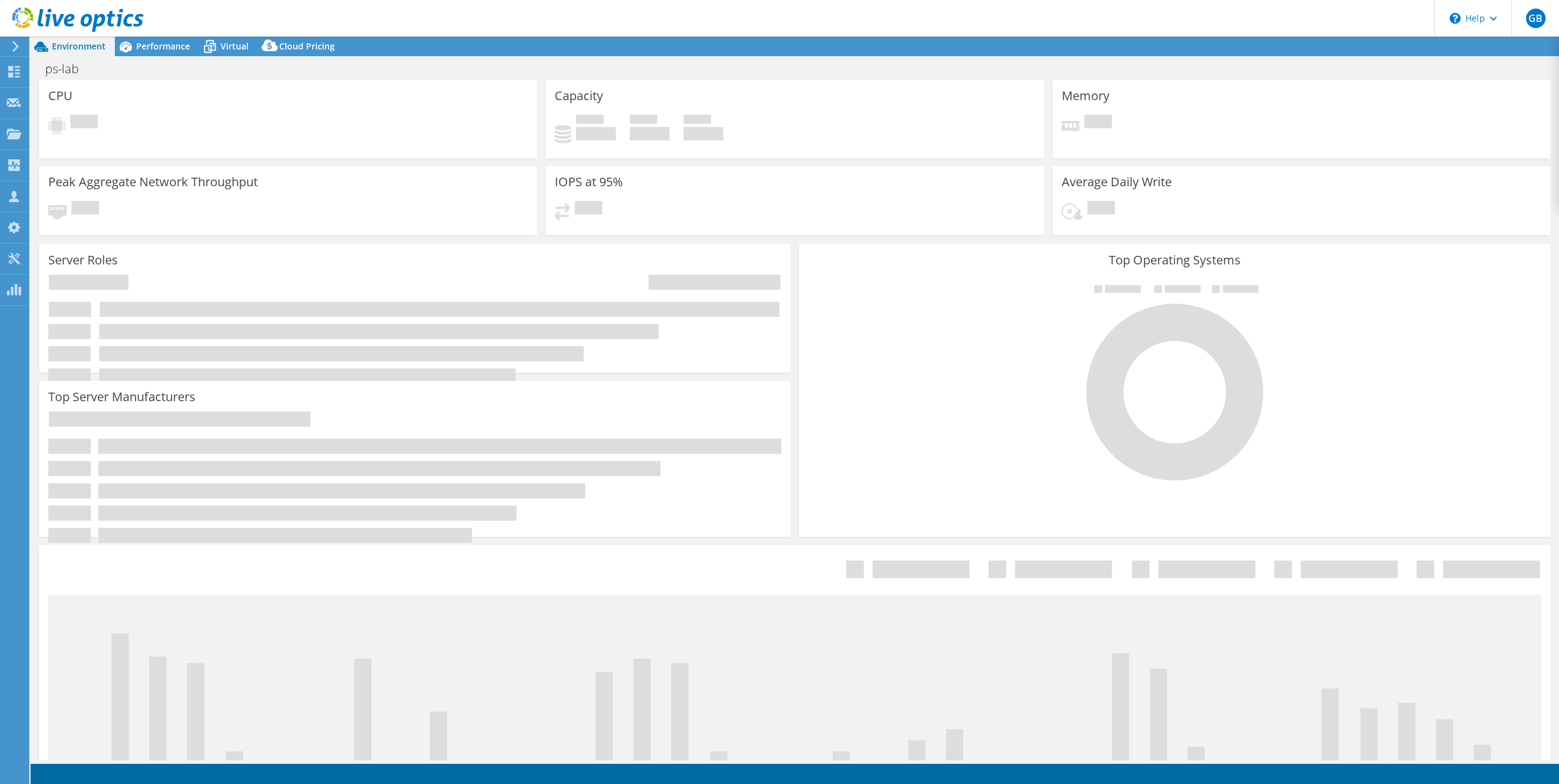
select select "USD"
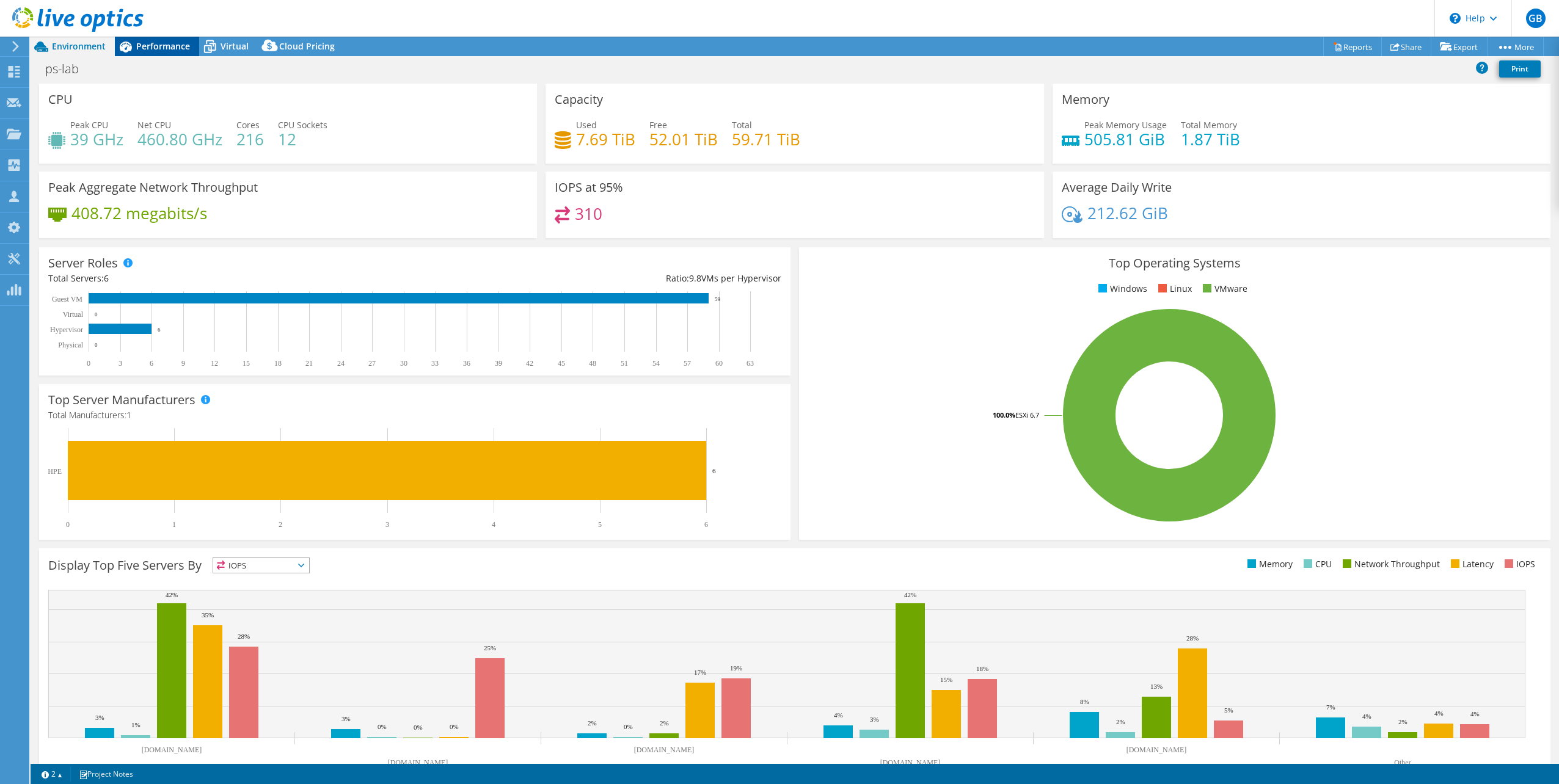
click at [160, 39] on div "Performance" at bounding box center [157, 46] width 84 height 19
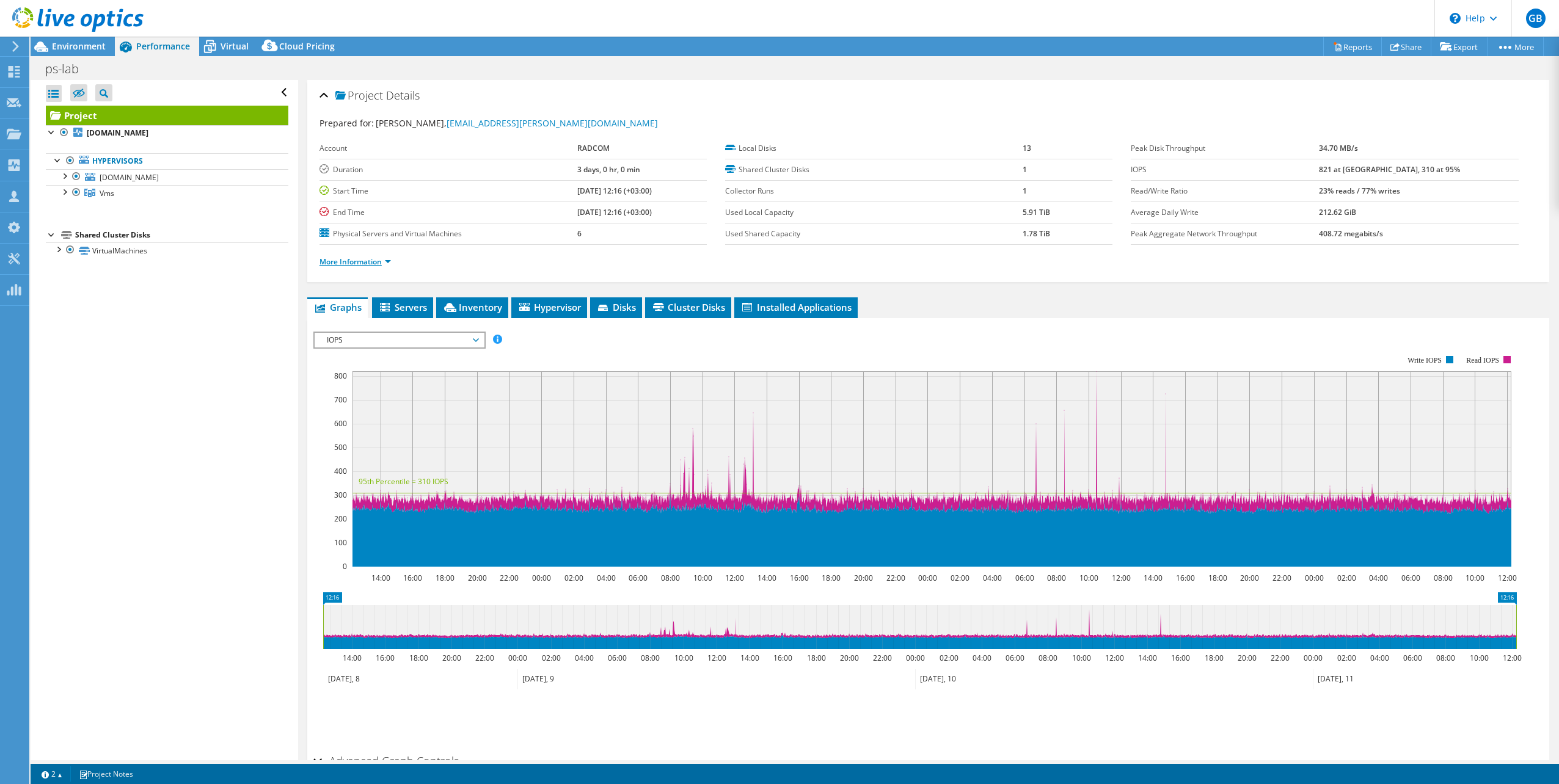
click at [342, 260] on link "More Information" at bounding box center [355, 261] width 72 height 10
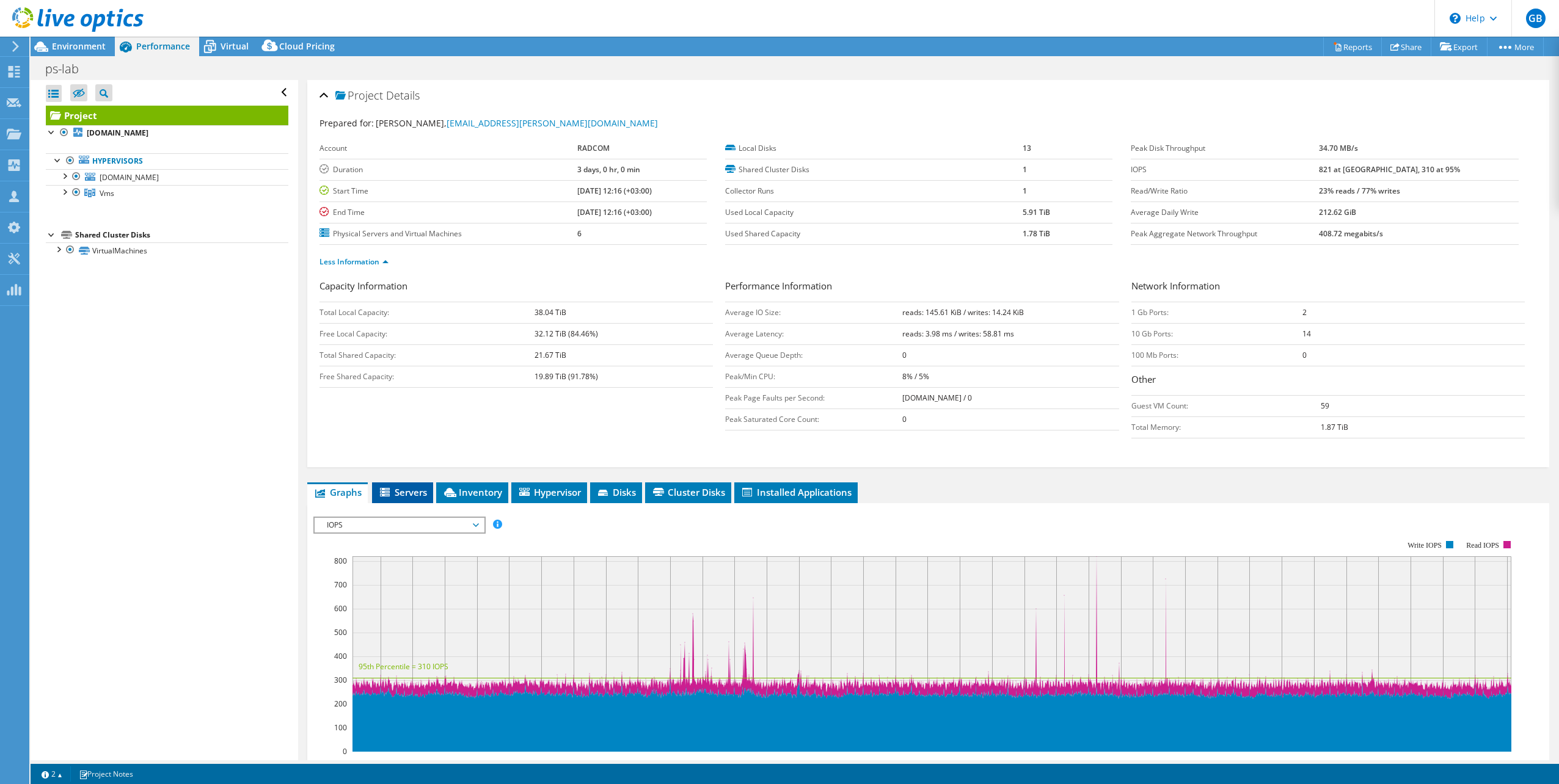
click at [412, 491] on span "Servers" at bounding box center [402, 493] width 49 height 12
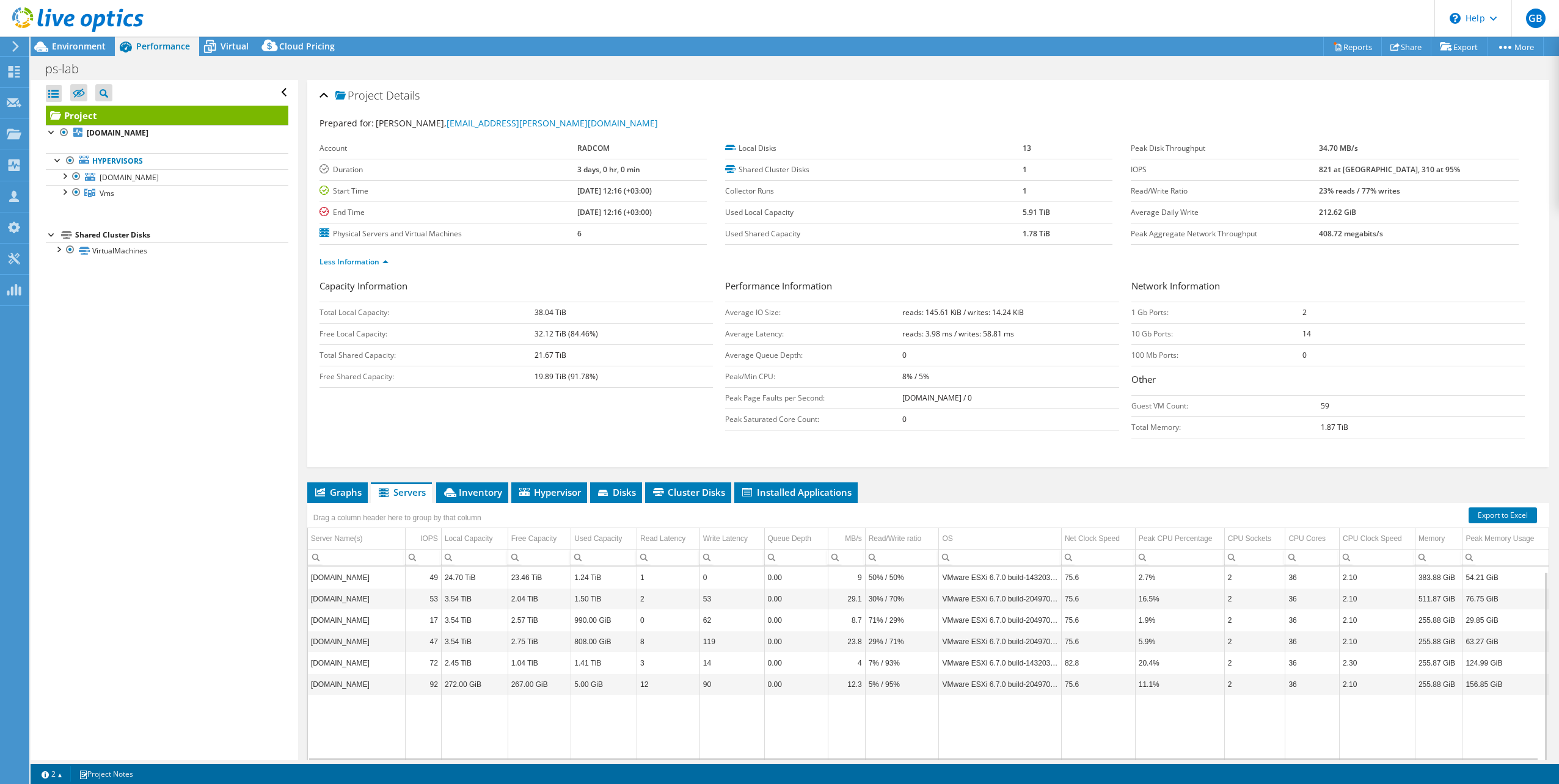
scroll to position [49, 0]
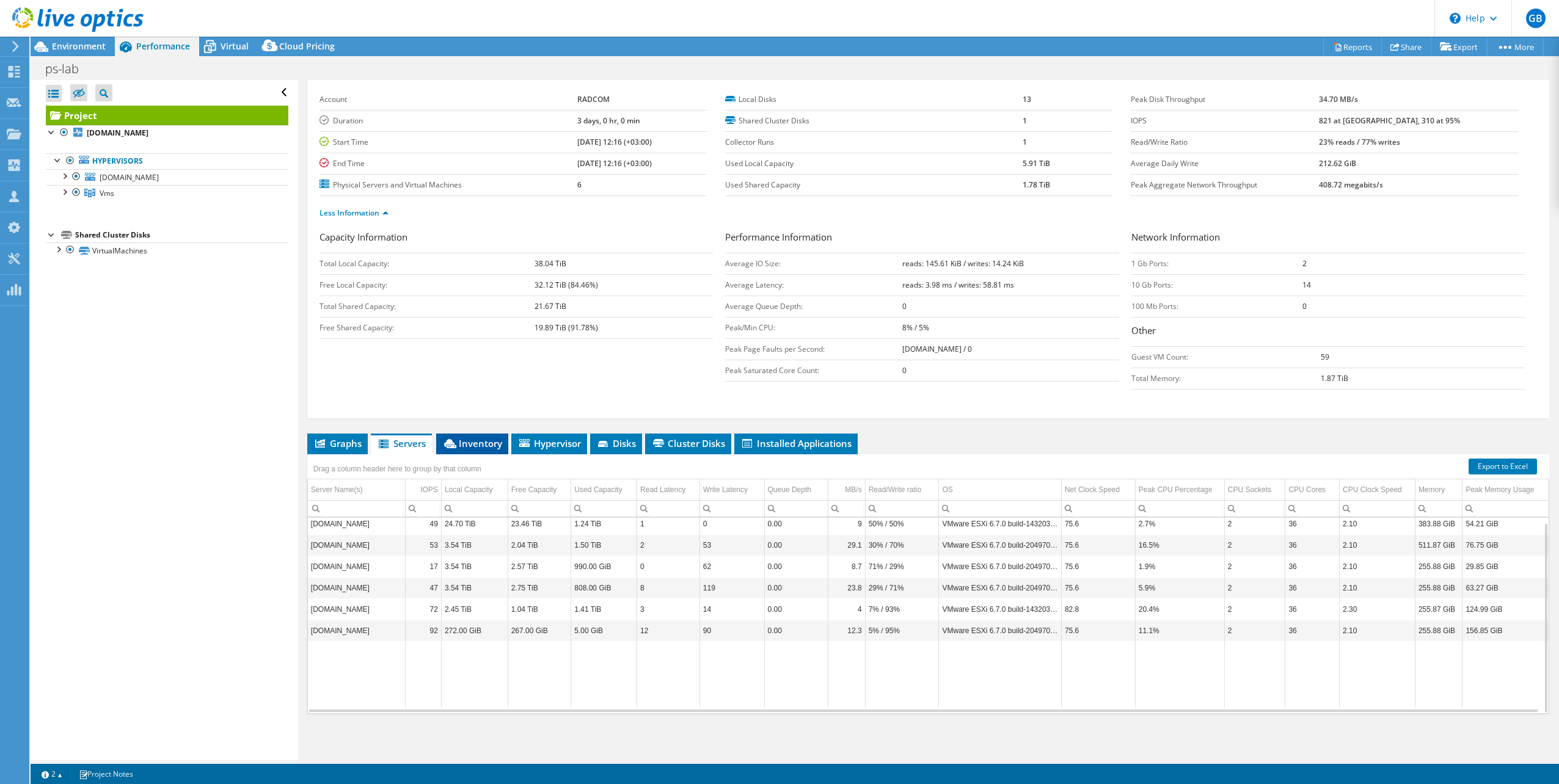
click at [480, 452] on li "Inventory" at bounding box center [472, 443] width 72 height 21
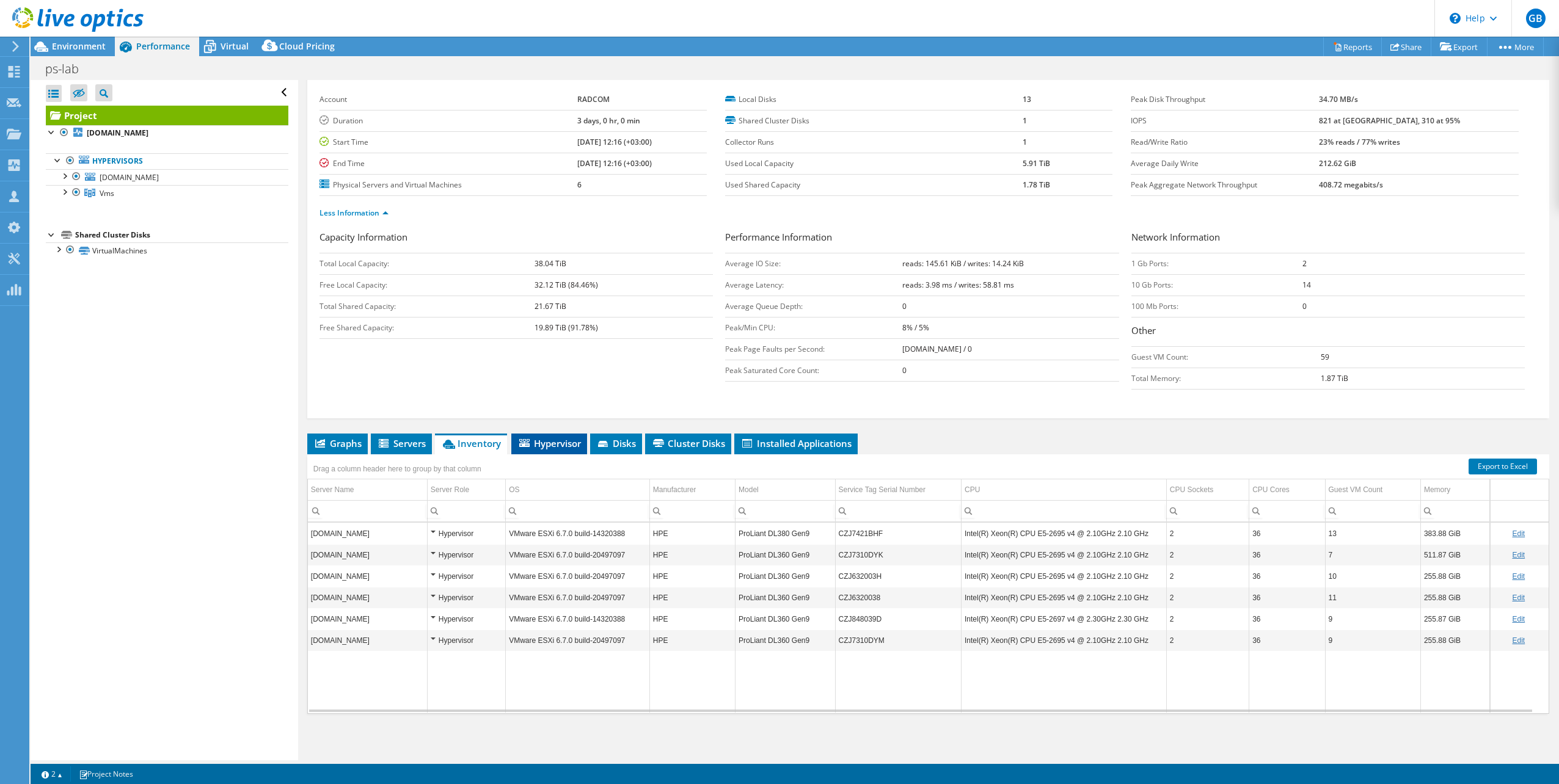
click at [560, 436] on li "Hypervisor" at bounding box center [549, 443] width 76 height 21
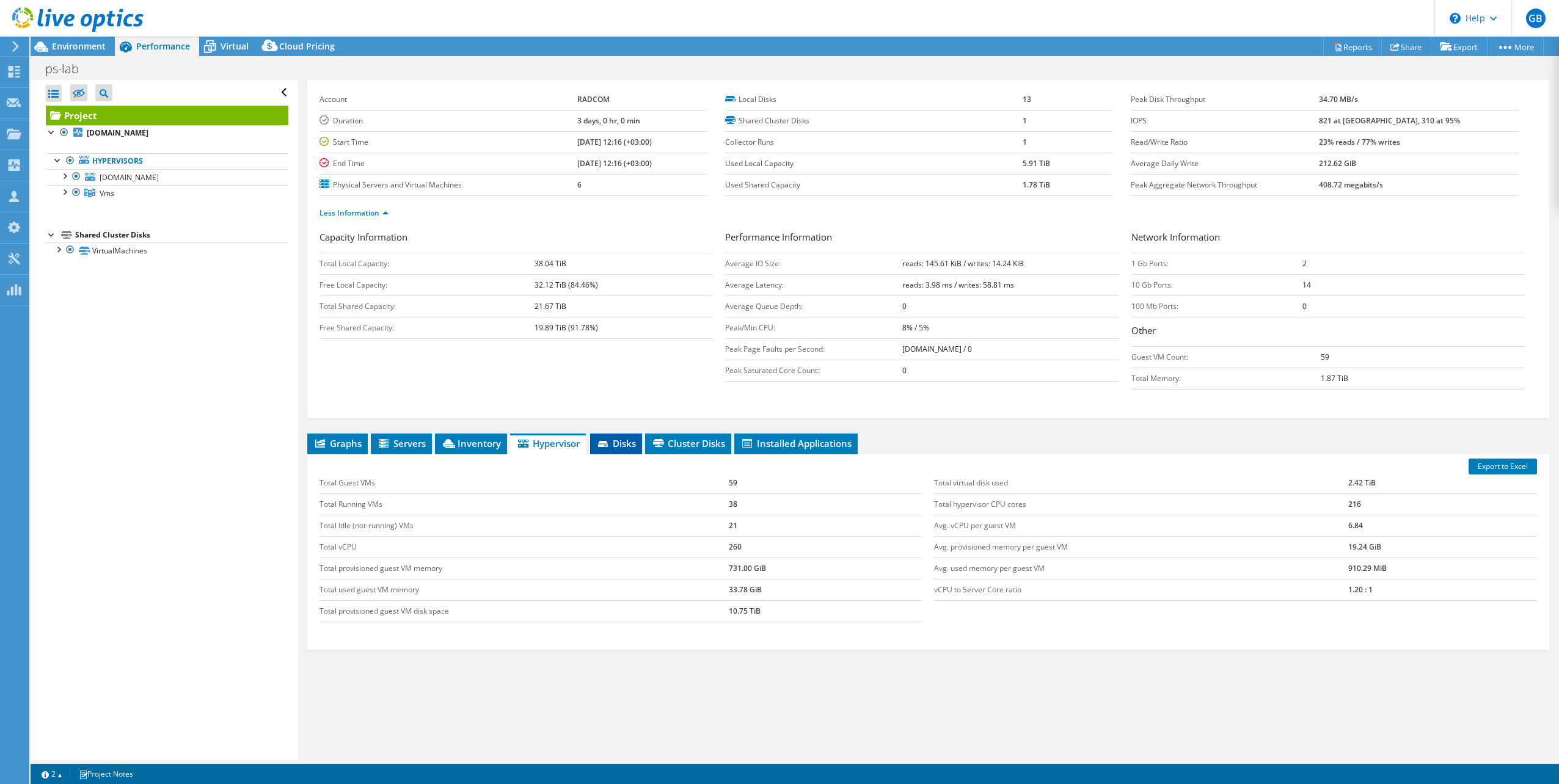
click at [621, 436] on li "Disks" at bounding box center [615, 443] width 52 height 21
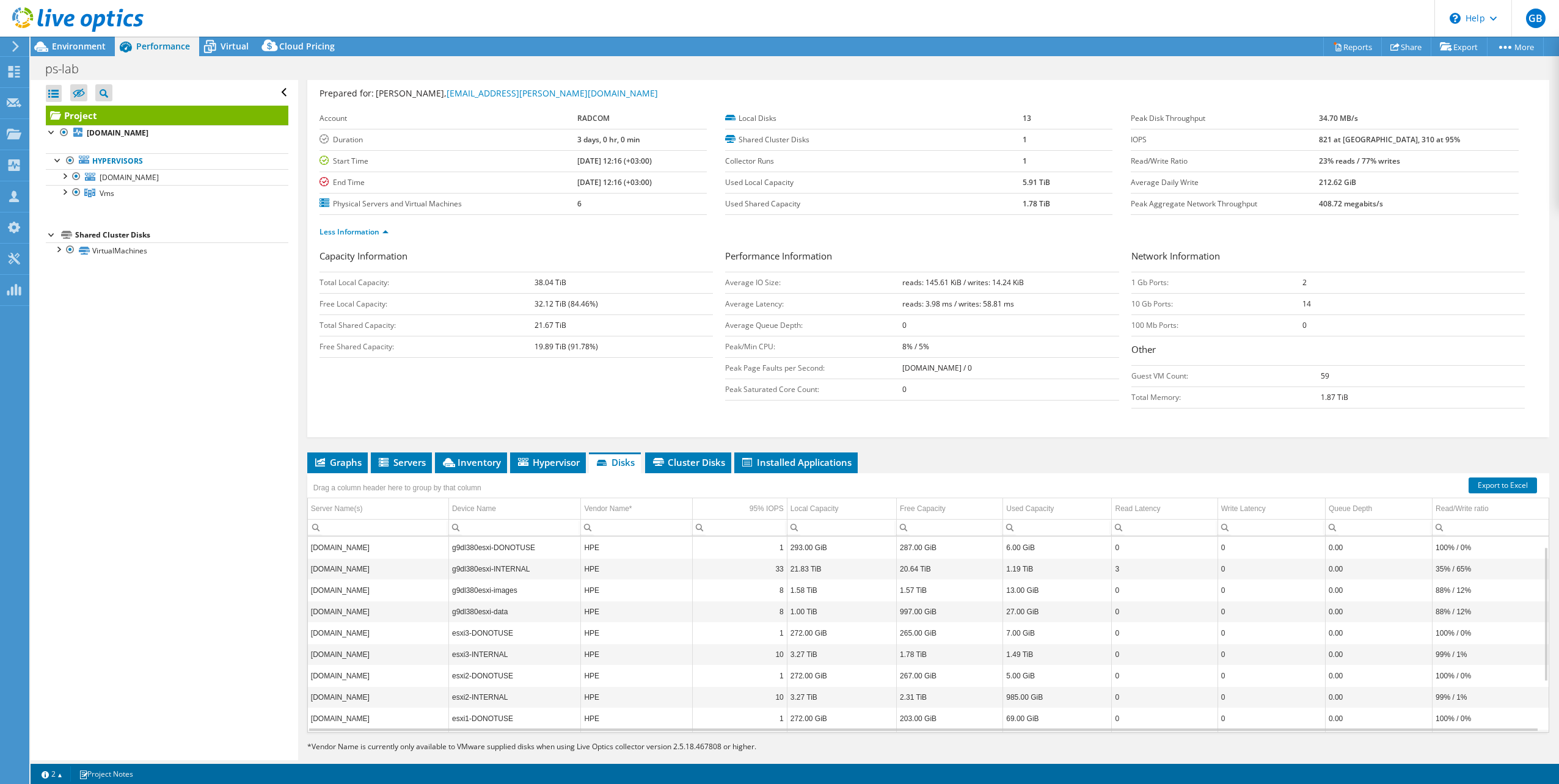
scroll to position [0, 0]
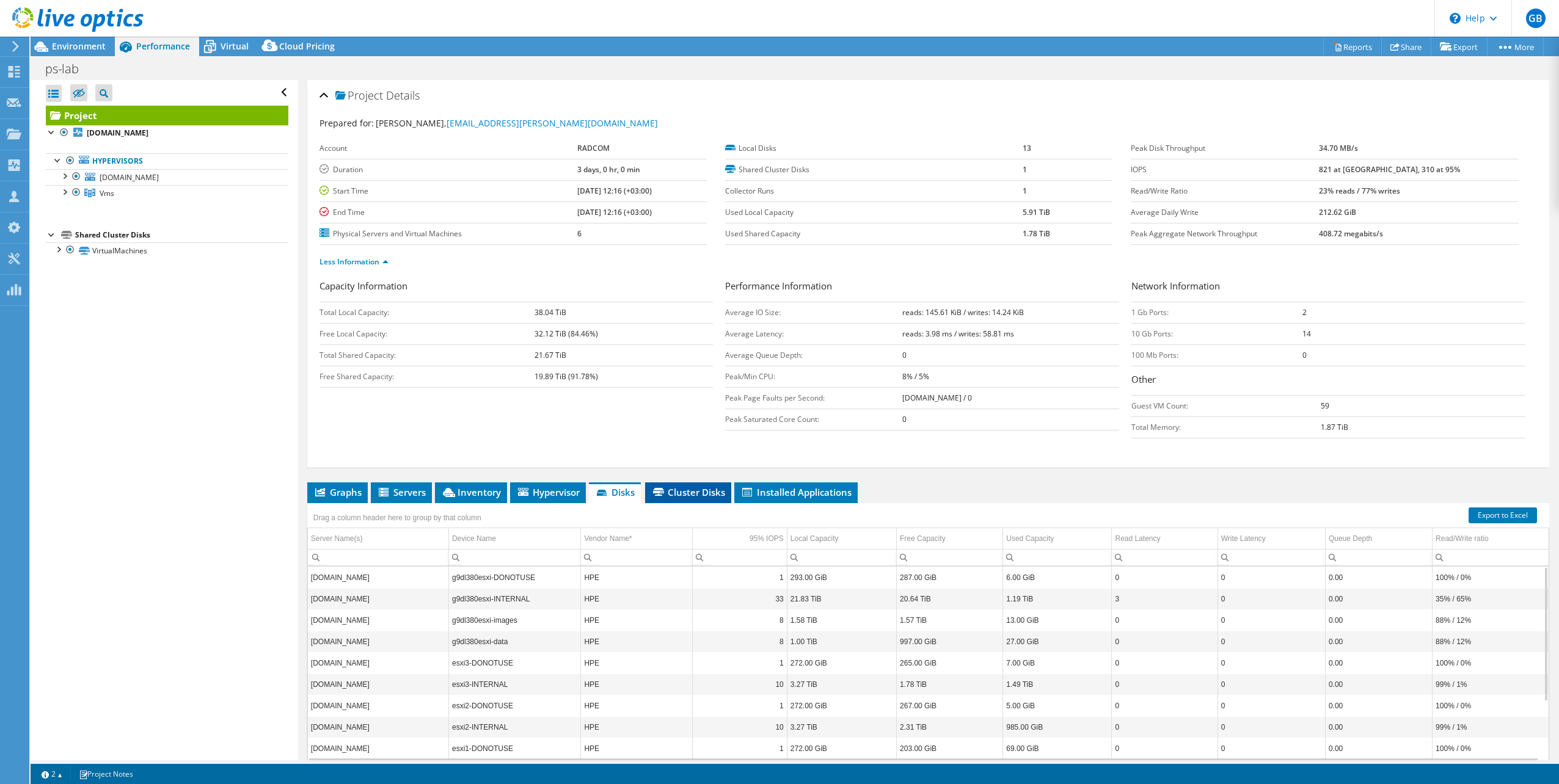
click at [714, 492] on span "Cluster Disks" at bounding box center [689, 493] width 74 height 12
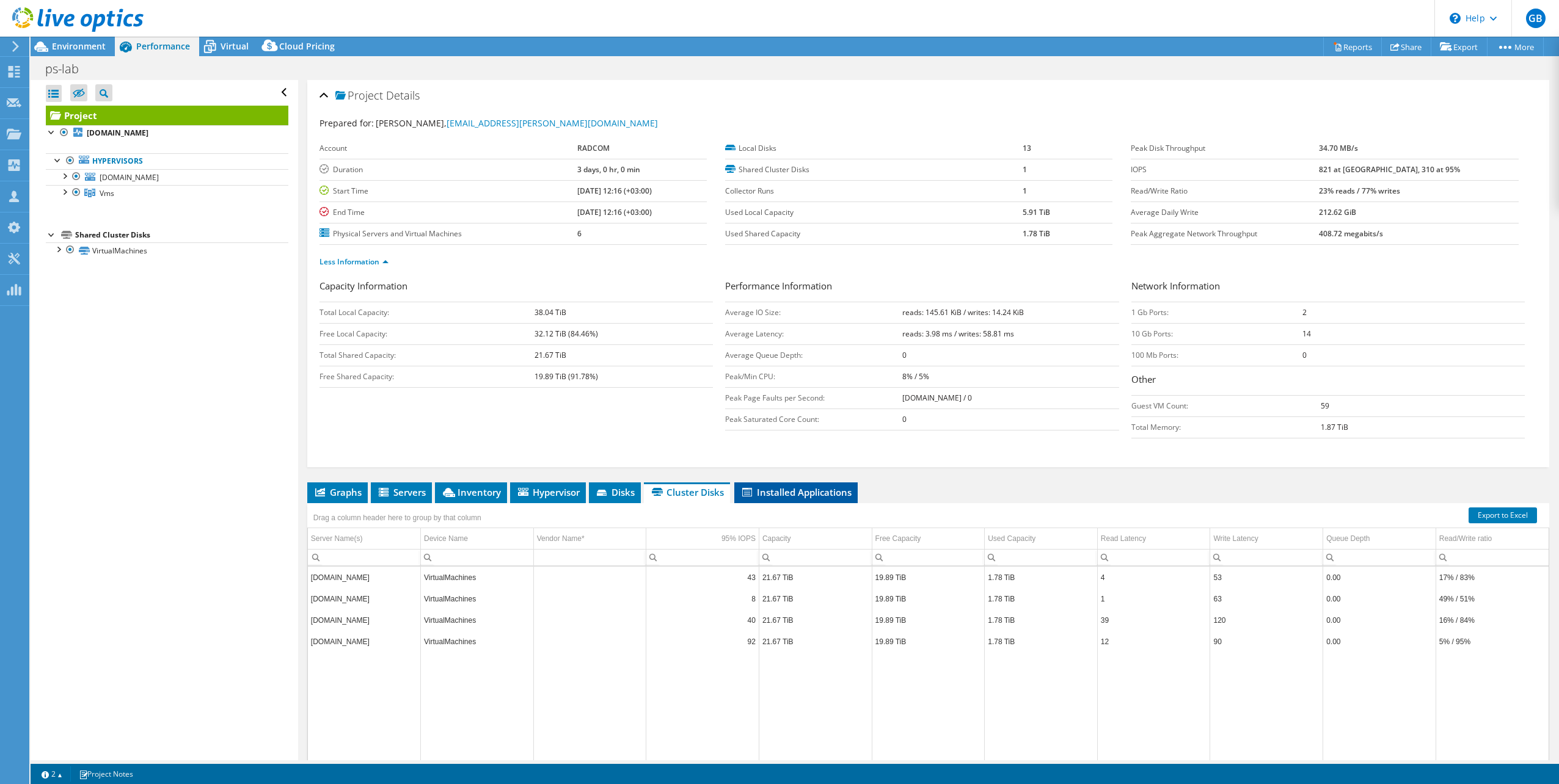
click at [756, 493] on span "Installed Applications" at bounding box center [796, 493] width 111 height 12
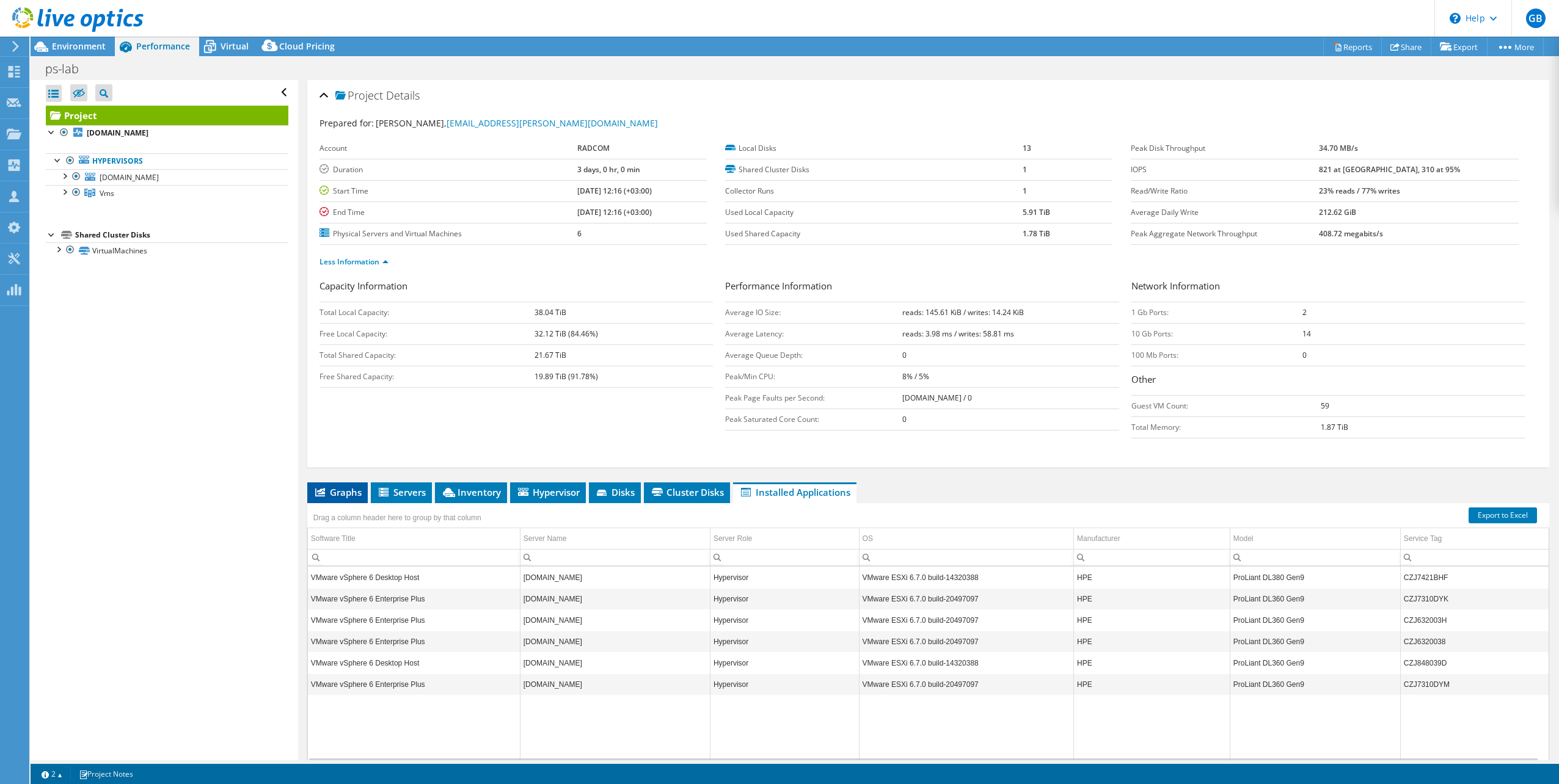
click at [359, 492] on span "Graphs" at bounding box center [337, 493] width 49 height 12
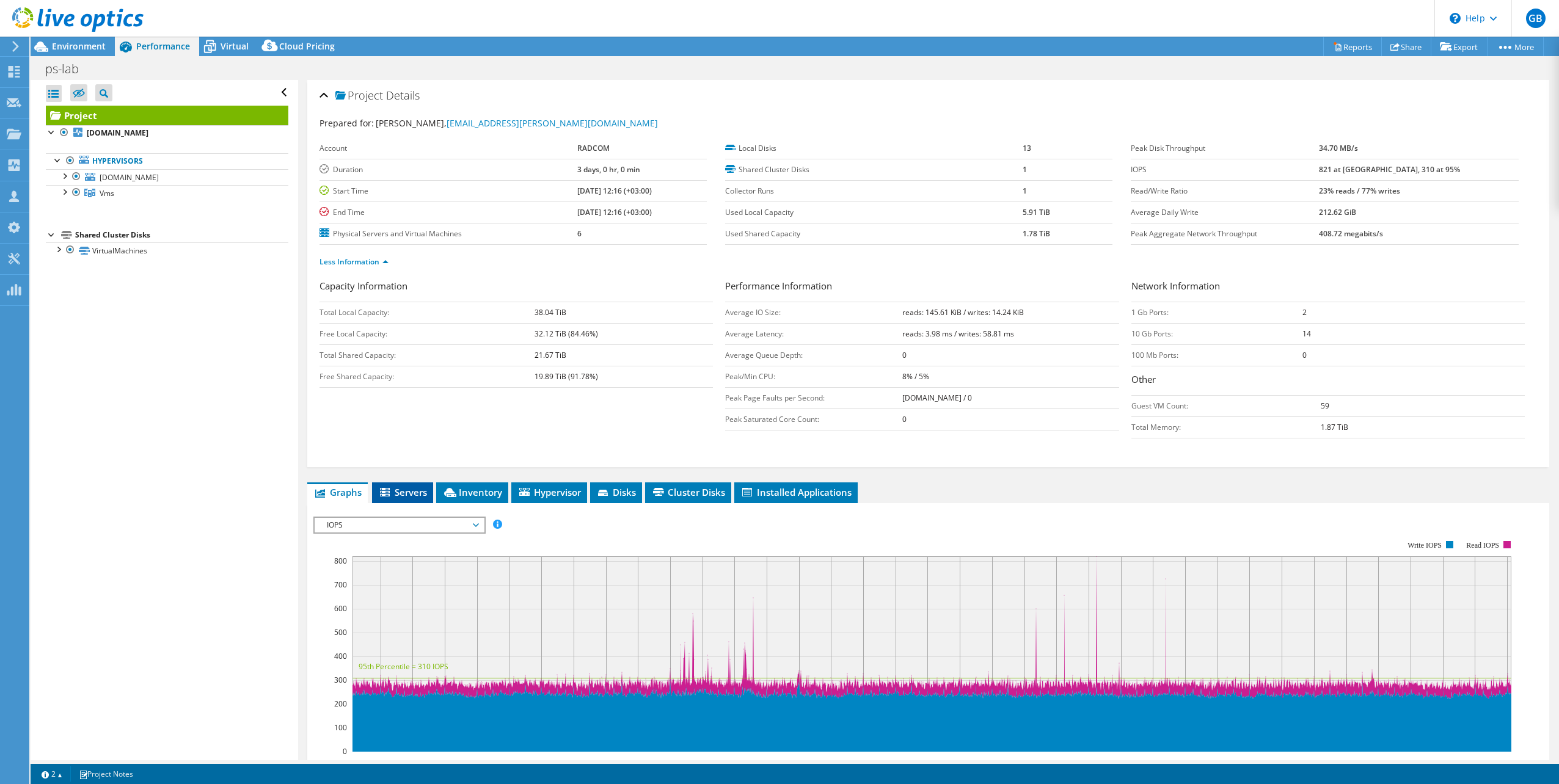
click at [426, 487] on span "Servers" at bounding box center [402, 493] width 49 height 12
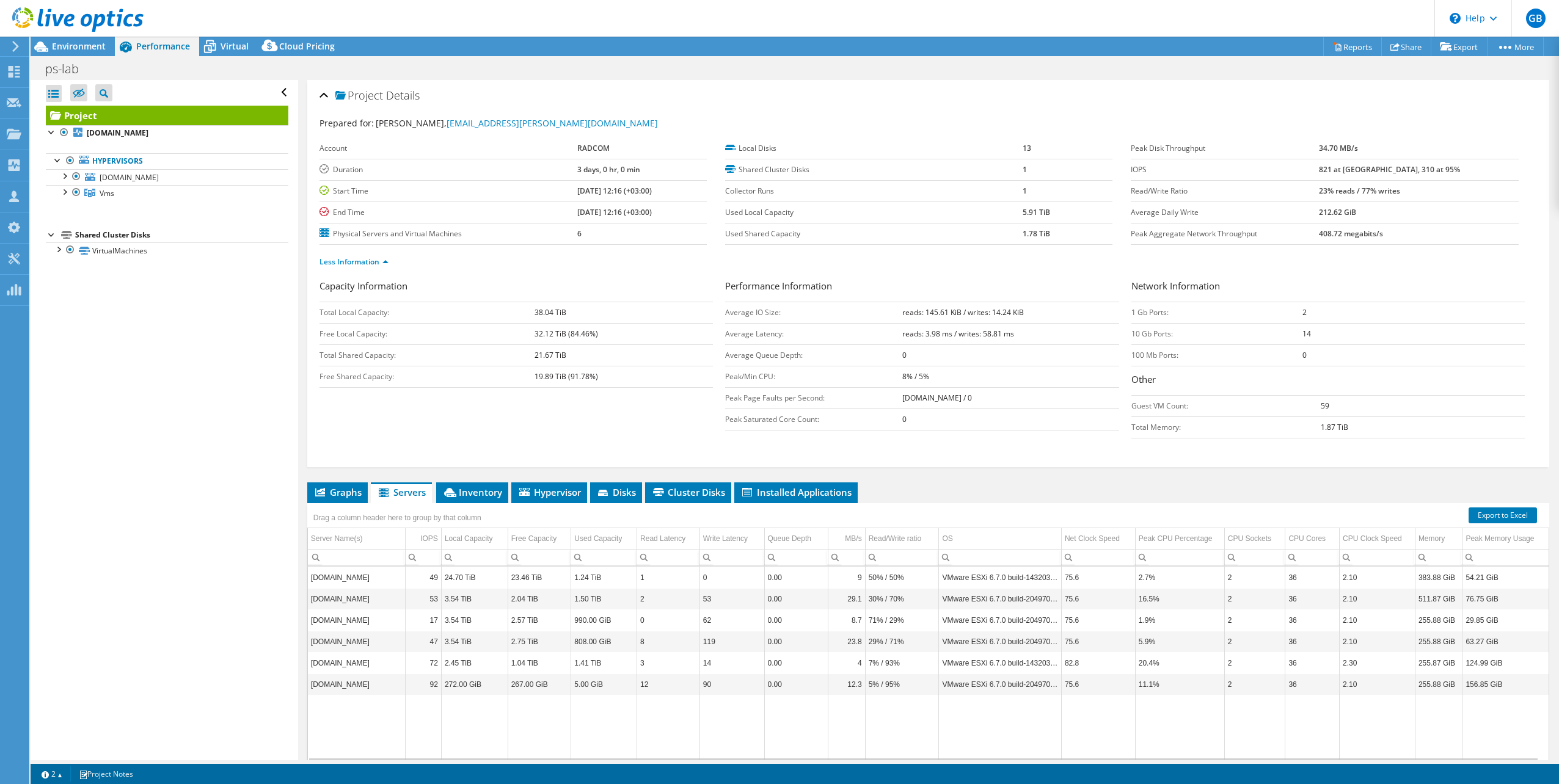
click at [392, 223] on tbody "Account RADCOM Duration 3 days, 0 hr, 0 min Start Time 09/08/2025, 12:16 (+03:0…" at bounding box center [513, 191] width 387 height 107
drag, startPoint x: 394, startPoint y: 224, endPoint x: 461, endPoint y: 319, distance: 116.2
click at [461, 319] on td "Total Local Capacity:" at bounding box center [426, 312] width 215 height 22
click at [63, 174] on div at bounding box center [64, 175] width 12 height 12
click at [68, 272] on div at bounding box center [64, 271] width 12 height 12
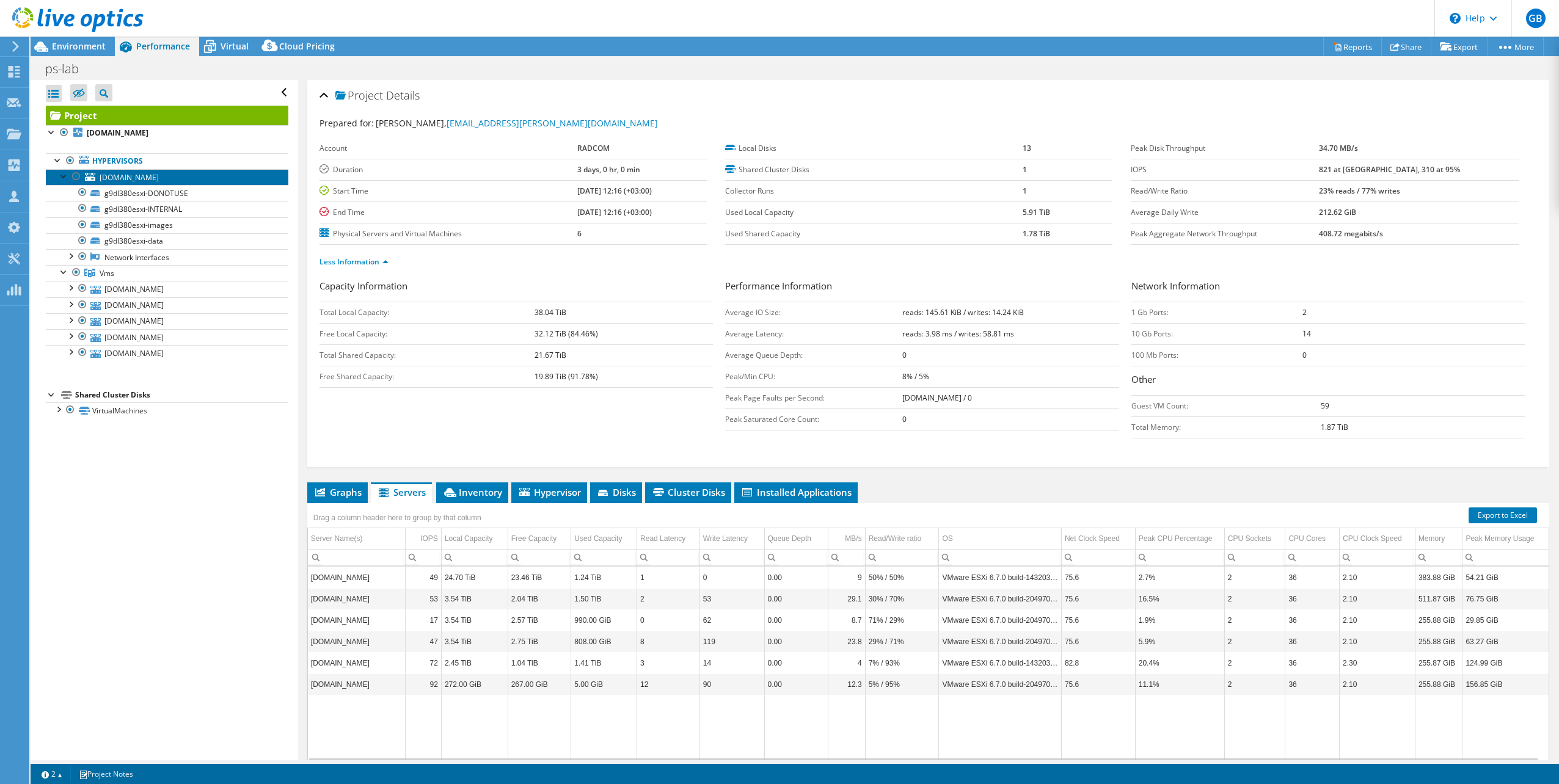
click at [159, 178] on span "[DOMAIN_NAME]" at bounding box center [129, 177] width 59 height 10
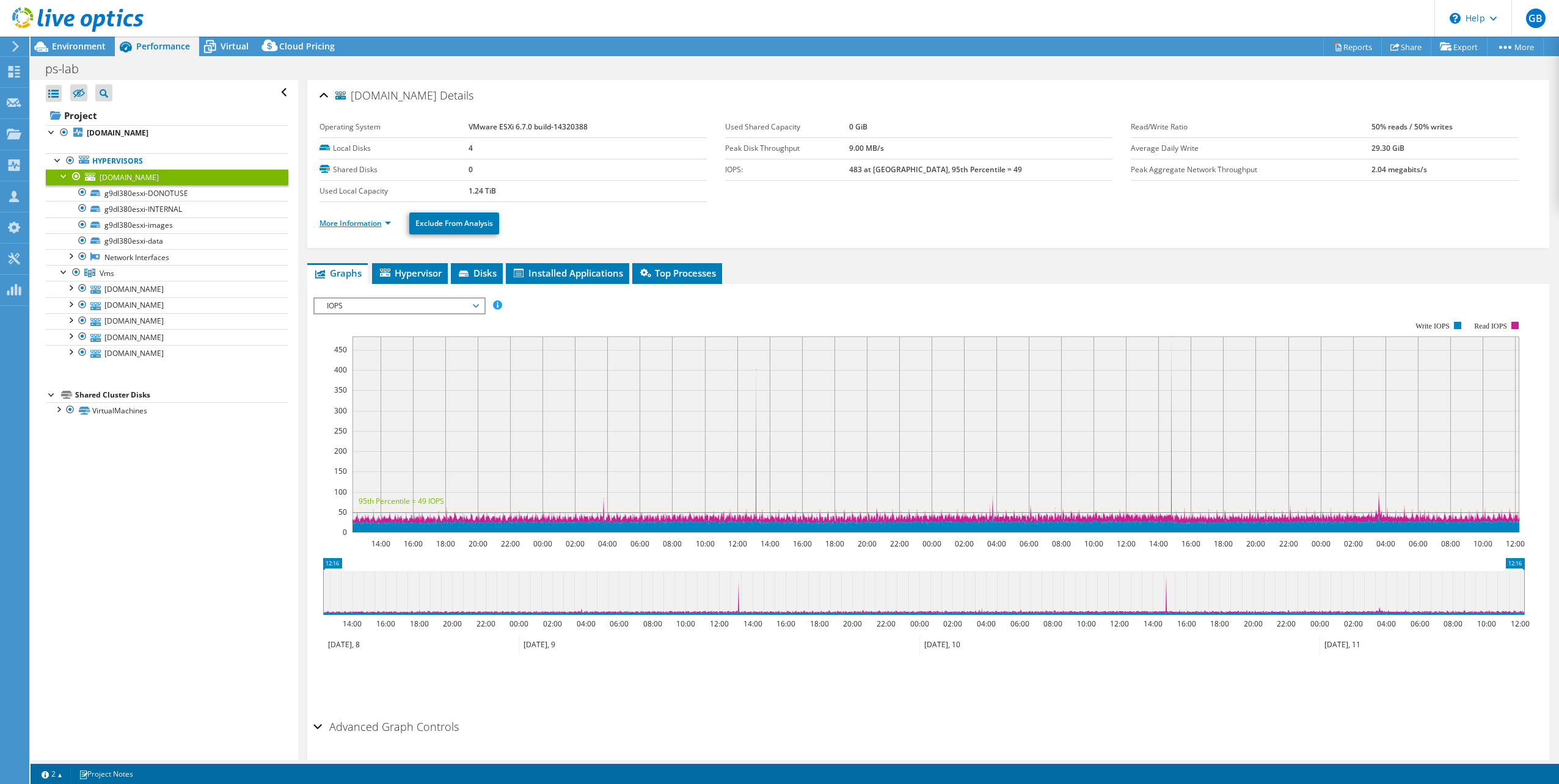
click at [345, 225] on link "More Information" at bounding box center [355, 223] width 72 height 10
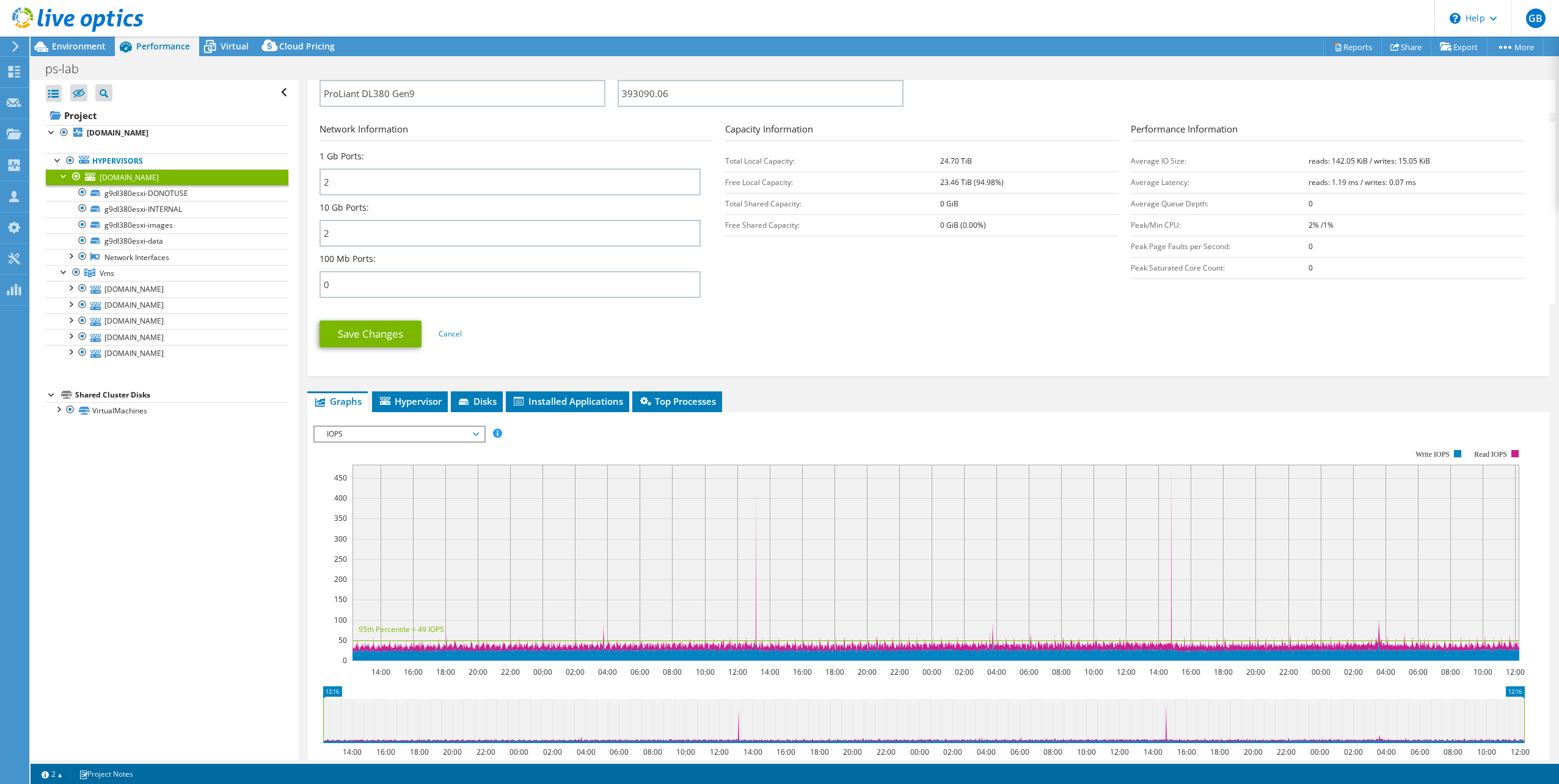
scroll to position [428, 0]
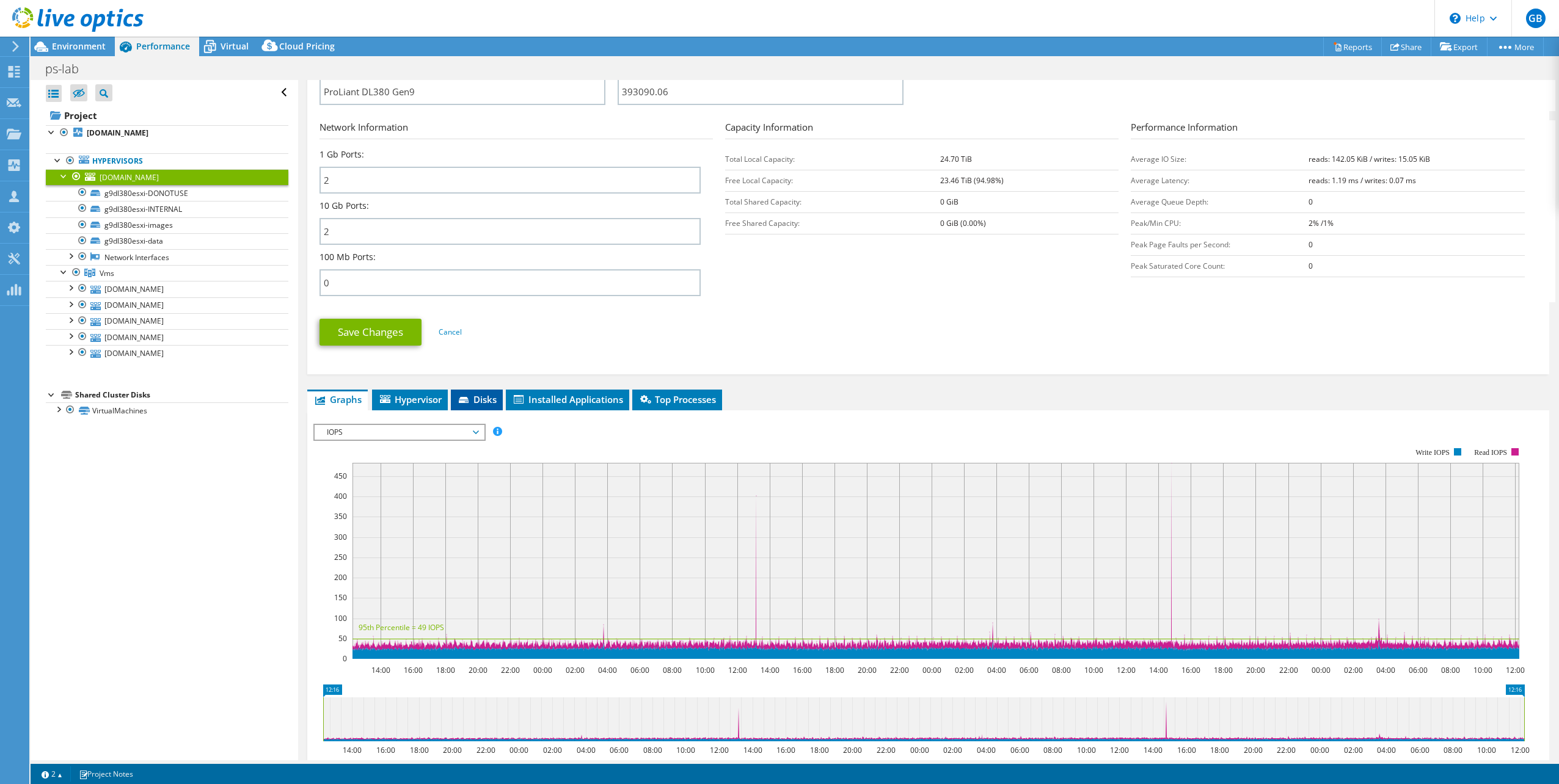
click at [478, 404] on span "Disks" at bounding box center [476, 399] width 39 height 12
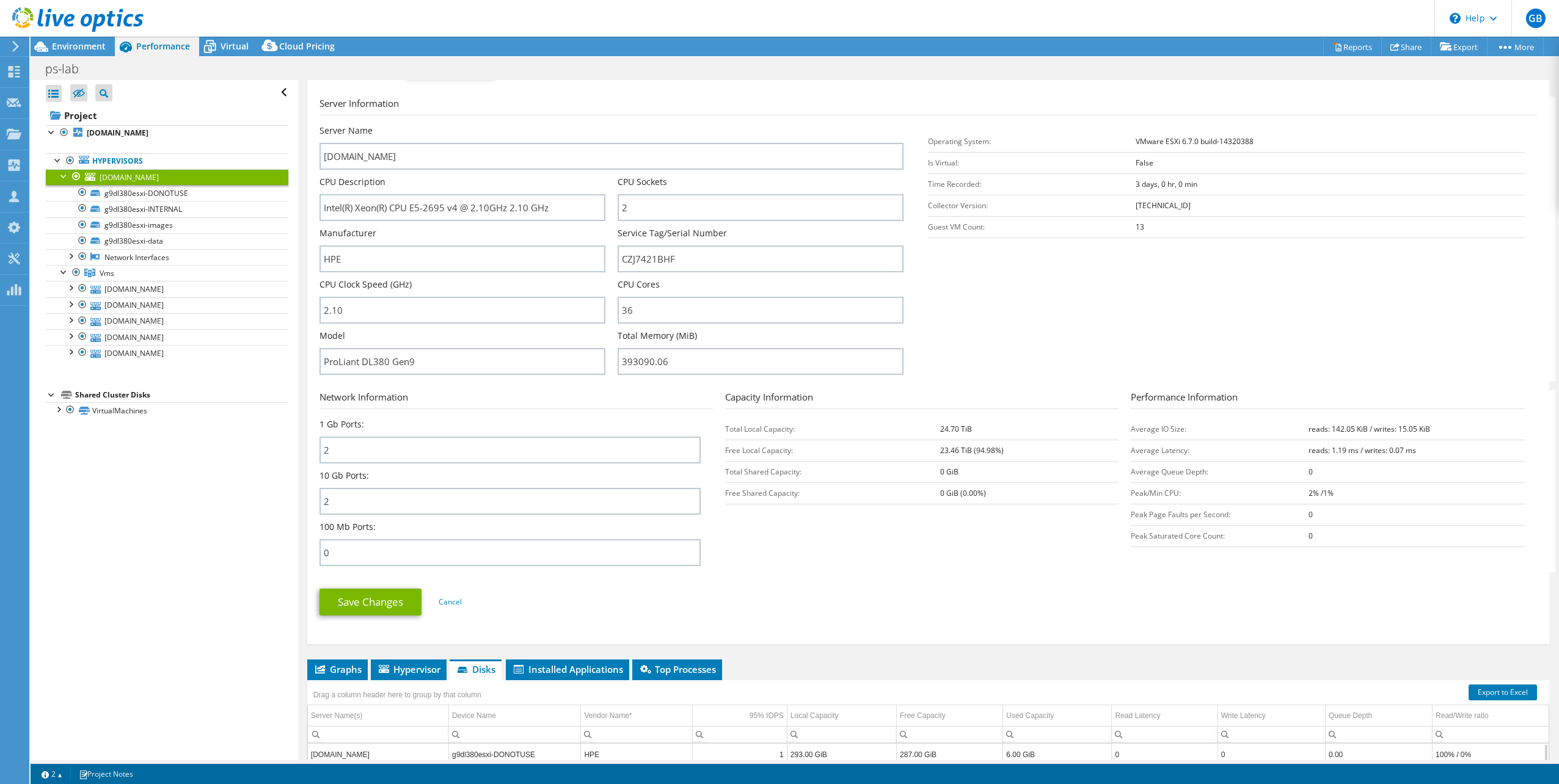
scroll to position [0, 0]
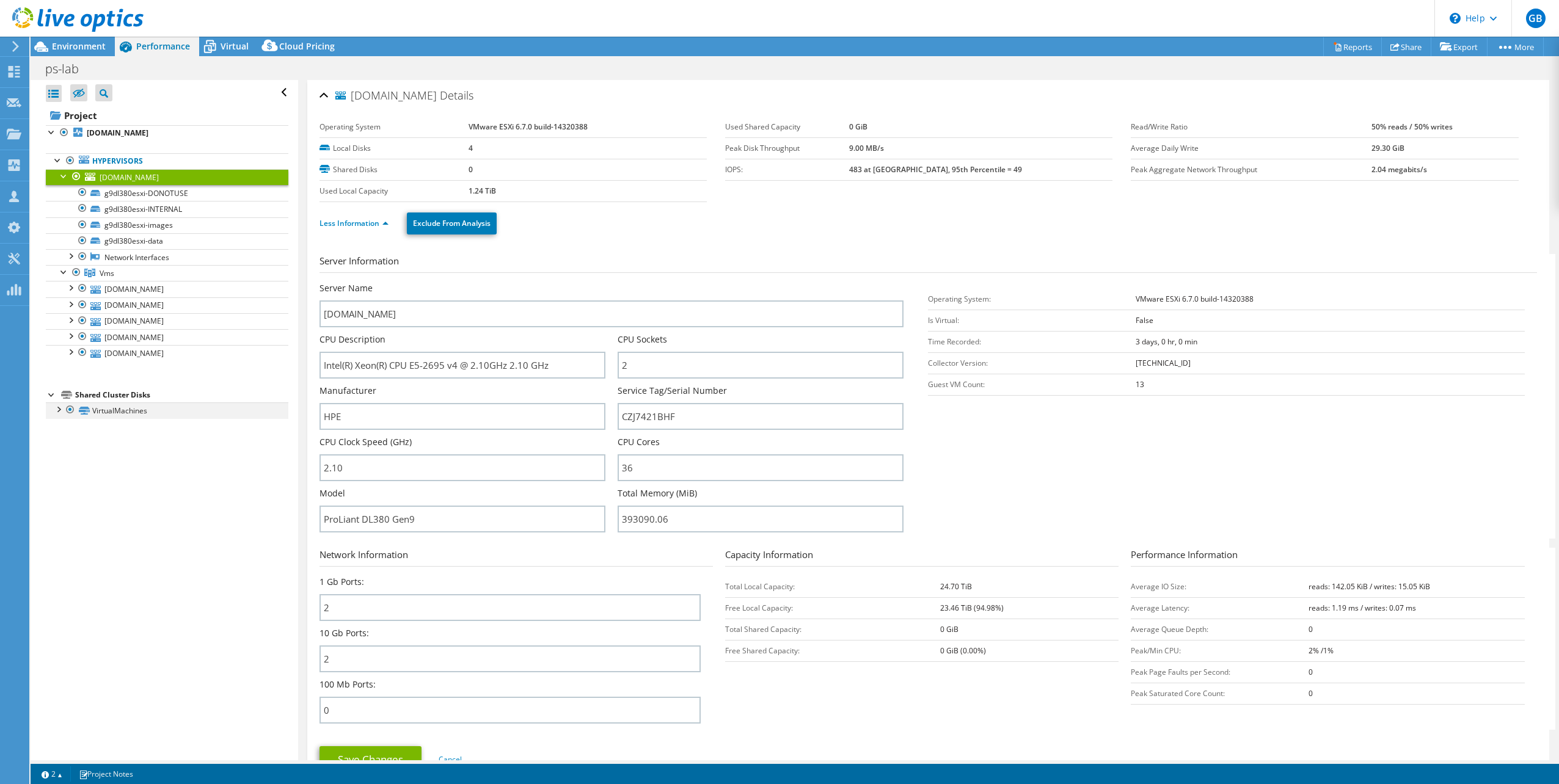
click at [61, 410] on div at bounding box center [58, 409] width 12 height 12
click at [110, 507] on div "Open All Close All Hide Excluded Nodes Project Tree Filter" at bounding box center [164, 420] width 267 height 681
